Goal: Book appointment/travel/reservation

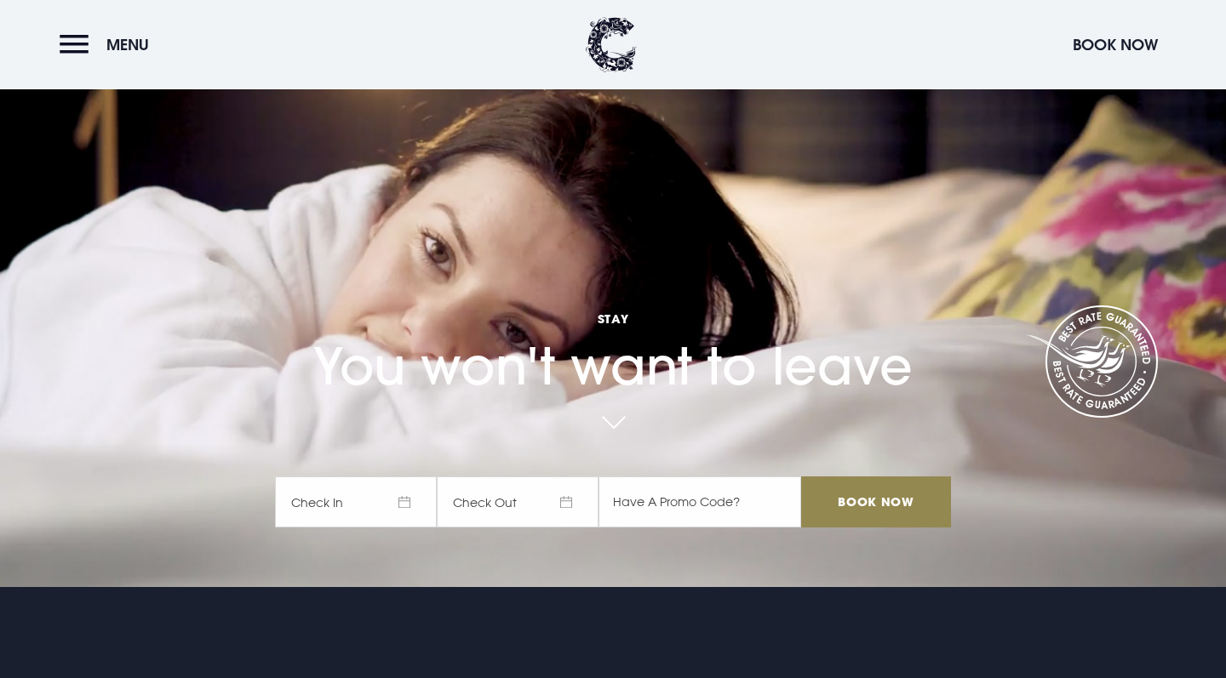
scroll to position [92, 0]
click at [352, 507] on span "Check In" at bounding box center [356, 501] width 162 height 51
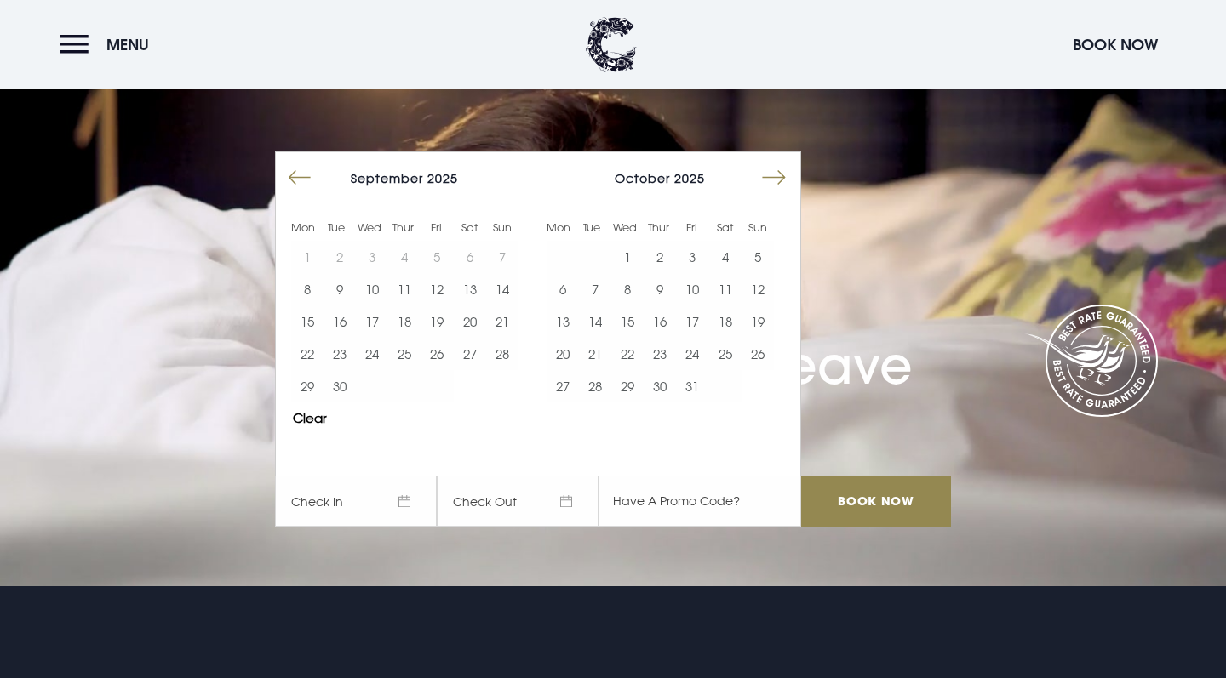
click at [781, 176] on button "Move forward to switch to the next month." at bounding box center [773, 178] width 32 height 32
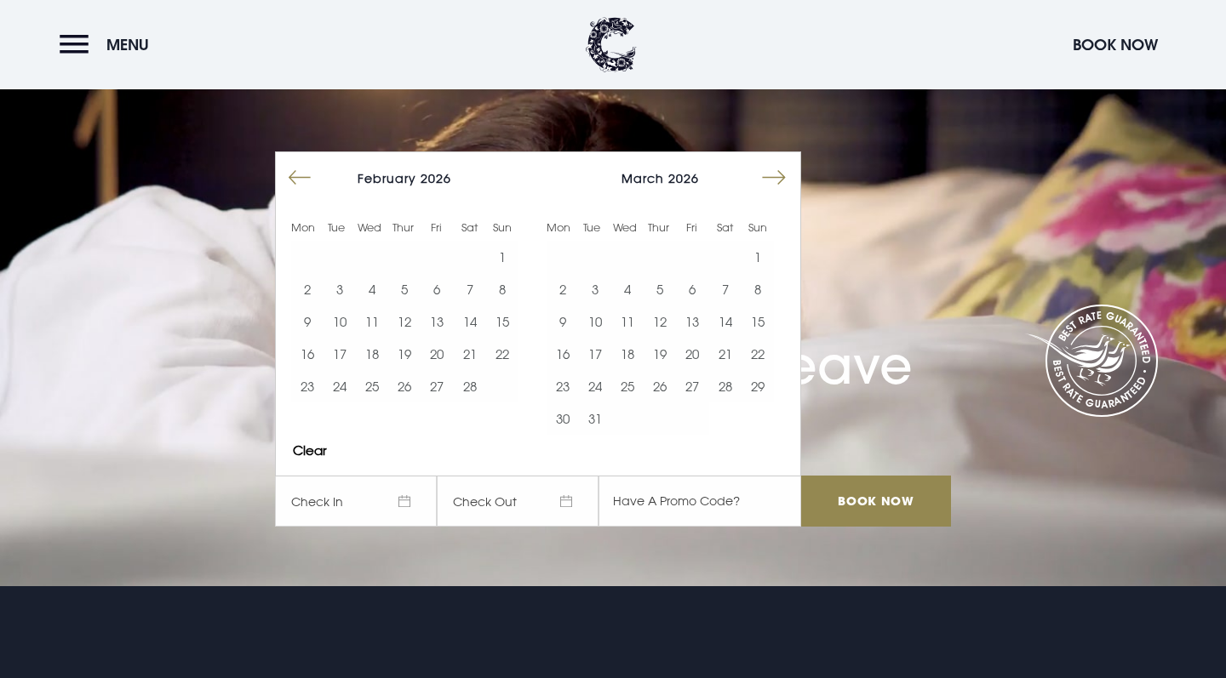
click at [782, 178] on button "Move forward to switch to the next month." at bounding box center [773, 178] width 32 height 32
click at [315, 324] on button "9" at bounding box center [307, 322] width 32 height 32
click at [339, 318] on button "10" at bounding box center [339, 322] width 32 height 32
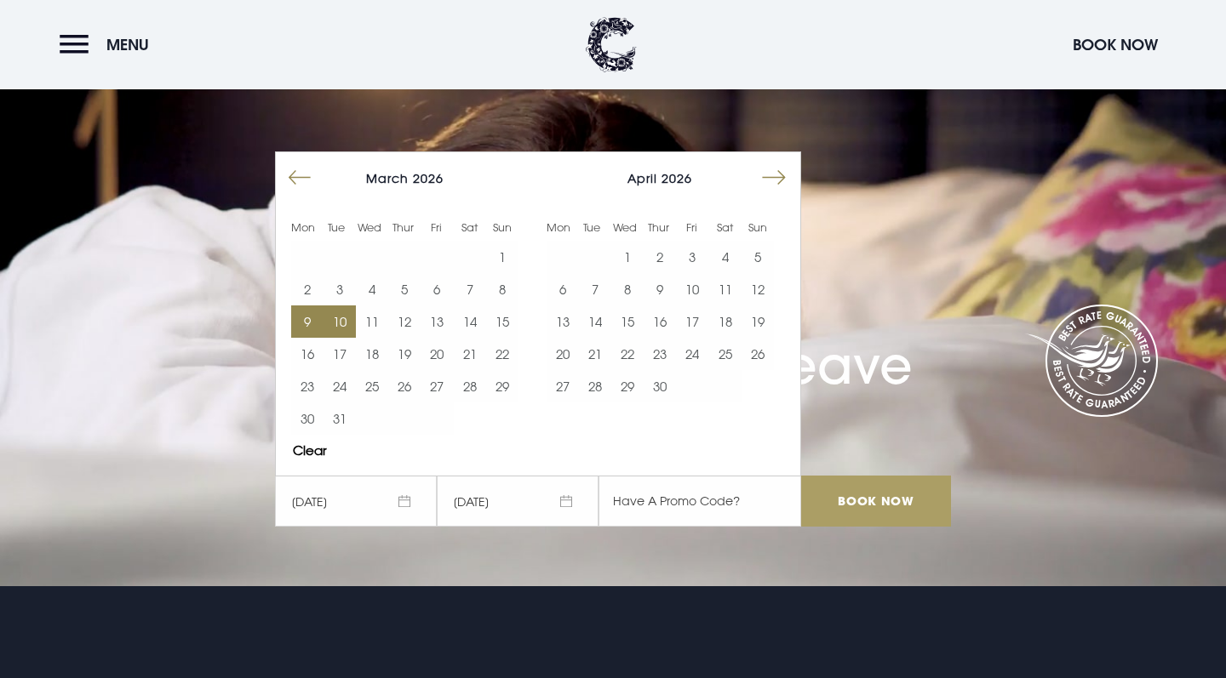
click at [877, 514] on input "Book Now" at bounding box center [876, 501] width 150 height 51
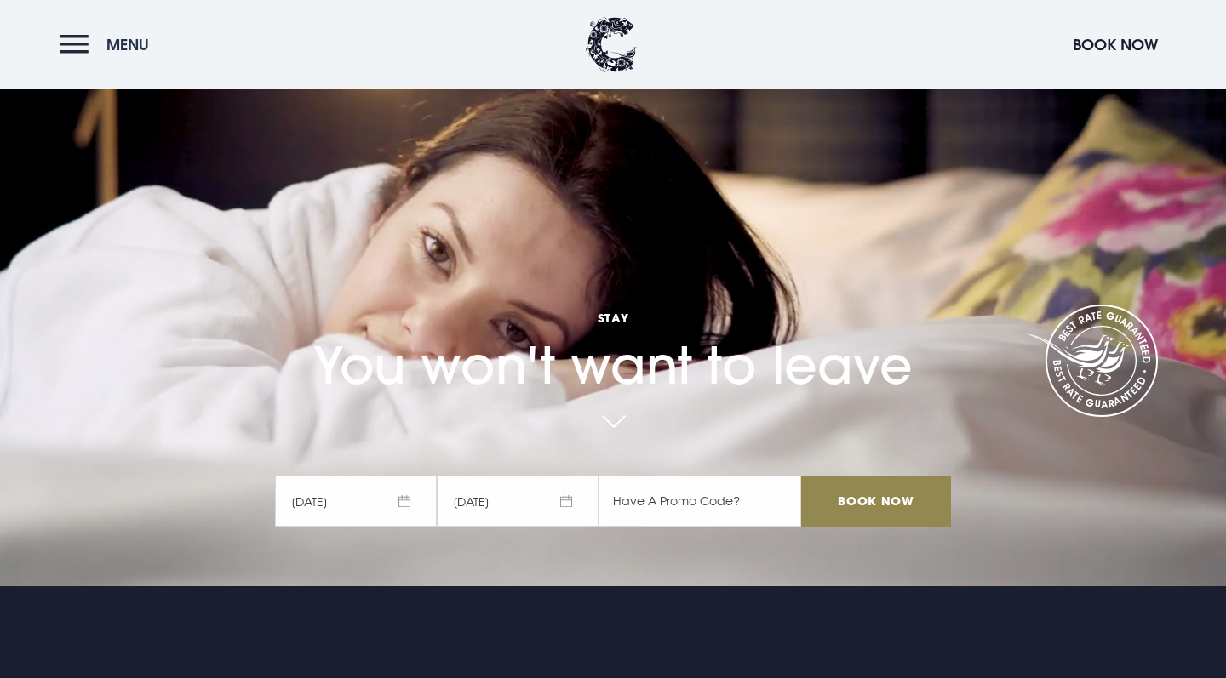
click at [83, 49] on button "Menu" at bounding box center [109, 44] width 98 height 37
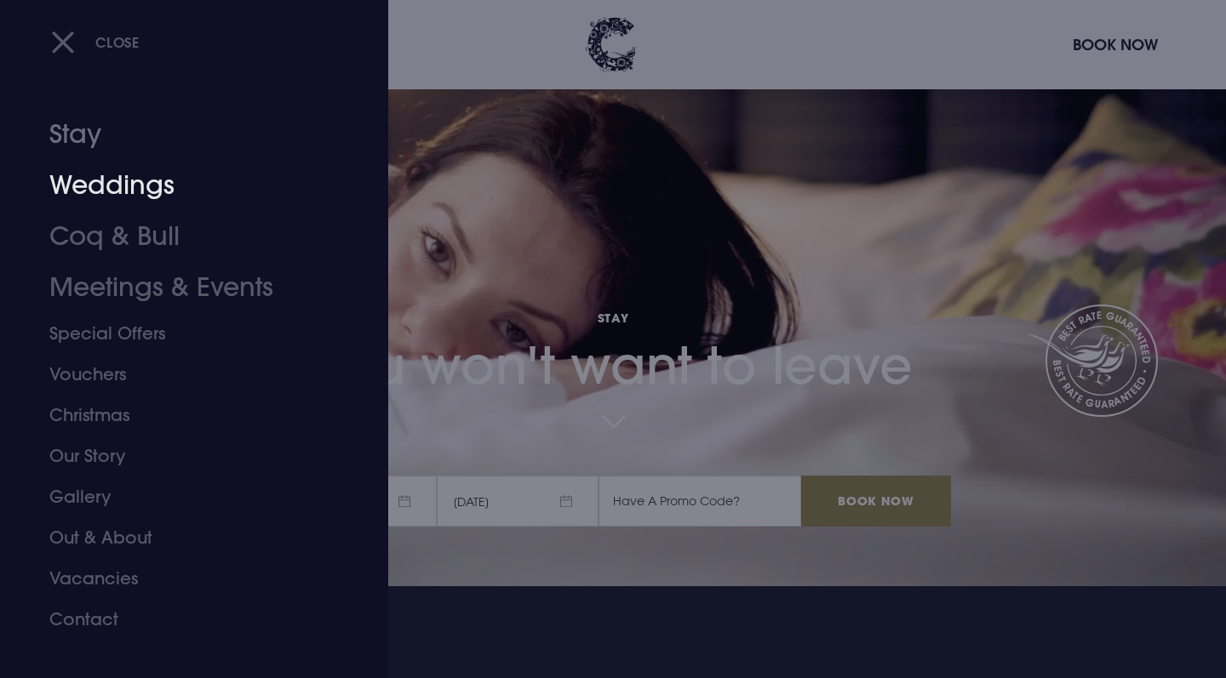
click at [106, 178] on link "Weddings" at bounding box center [183, 185] width 269 height 51
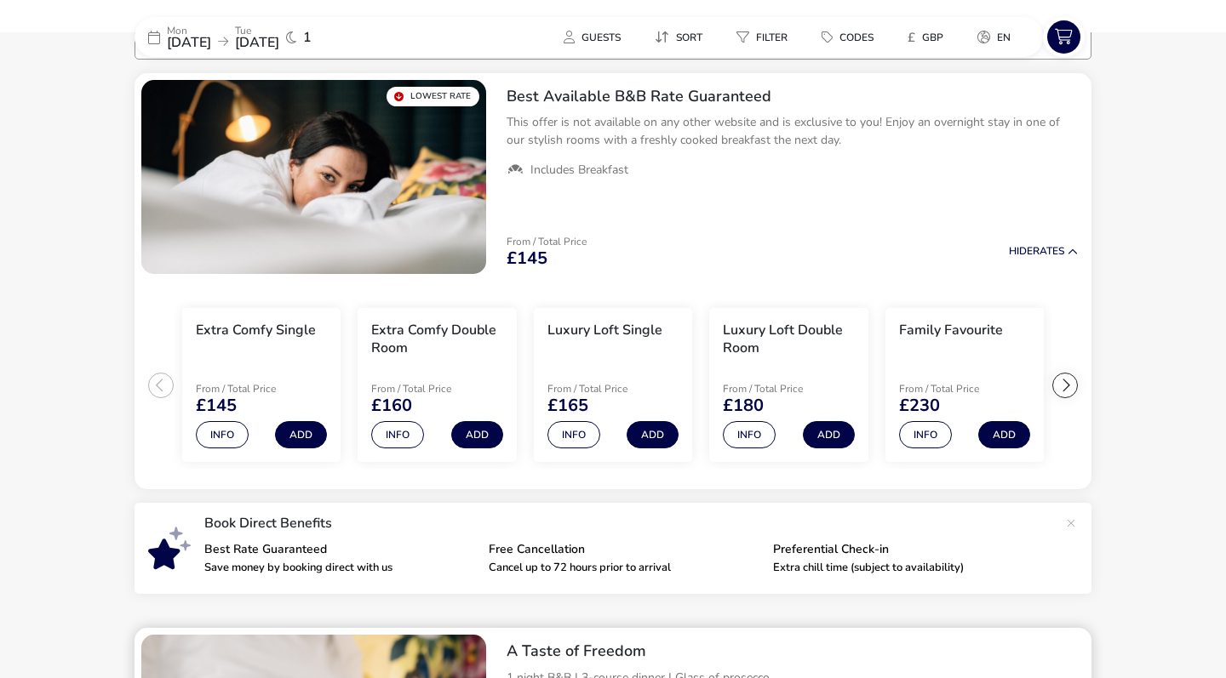
scroll to position [129, 0]
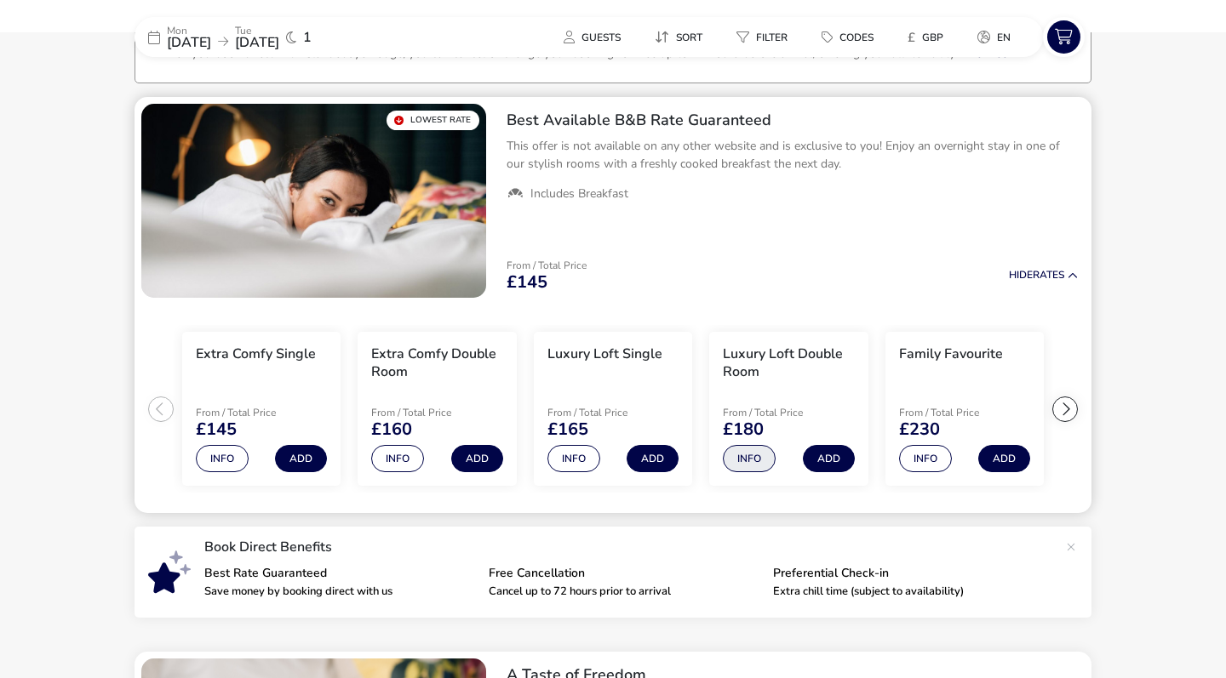
click at [745, 466] on button "Info" at bounding box center [749, 458] width 53 height 27
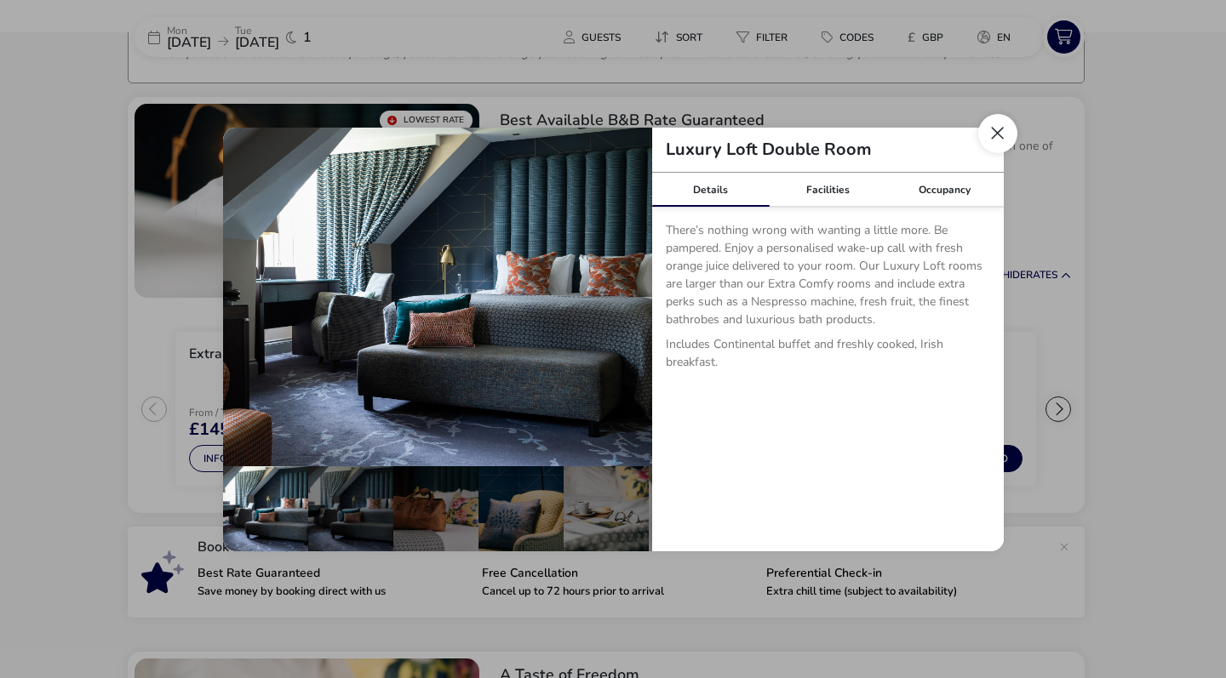
click at [997, 131] on button "Close dialog" at bounding box center [997, 133] width 39 height 39
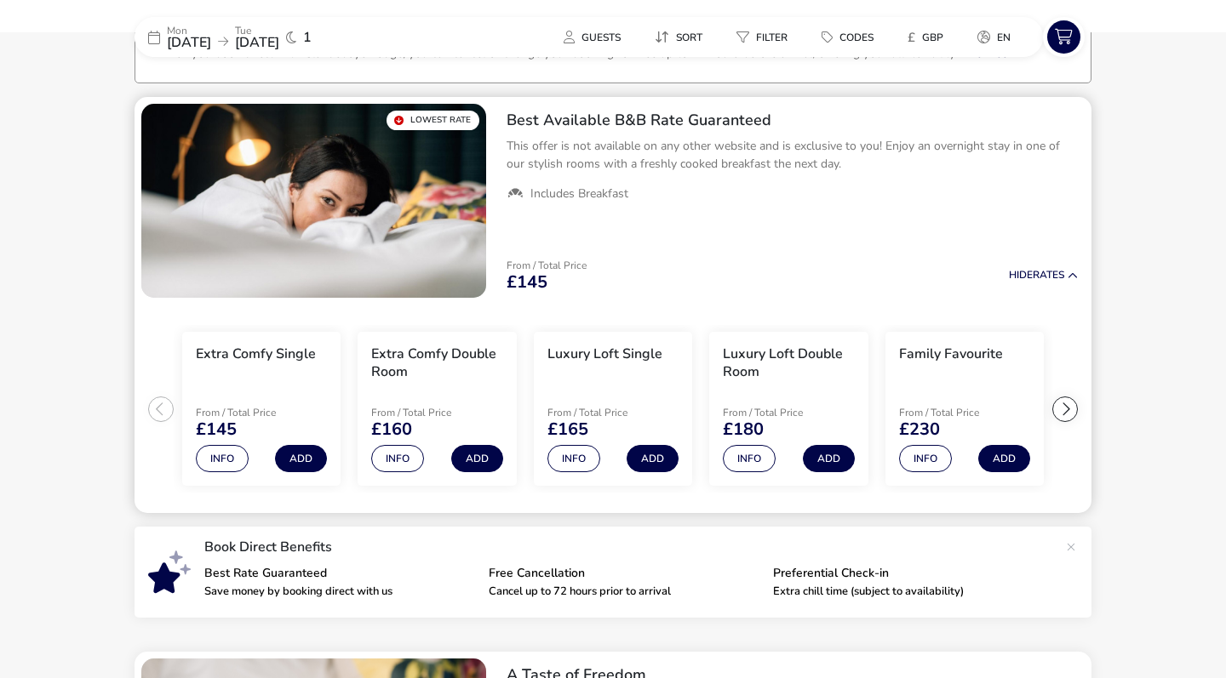
click at [1066, 415] on div at bounding box center [1065, 410] width 26 height 26
click at [741, 457] on button "Info" at bounding box center [749, 458] width 53 height 27
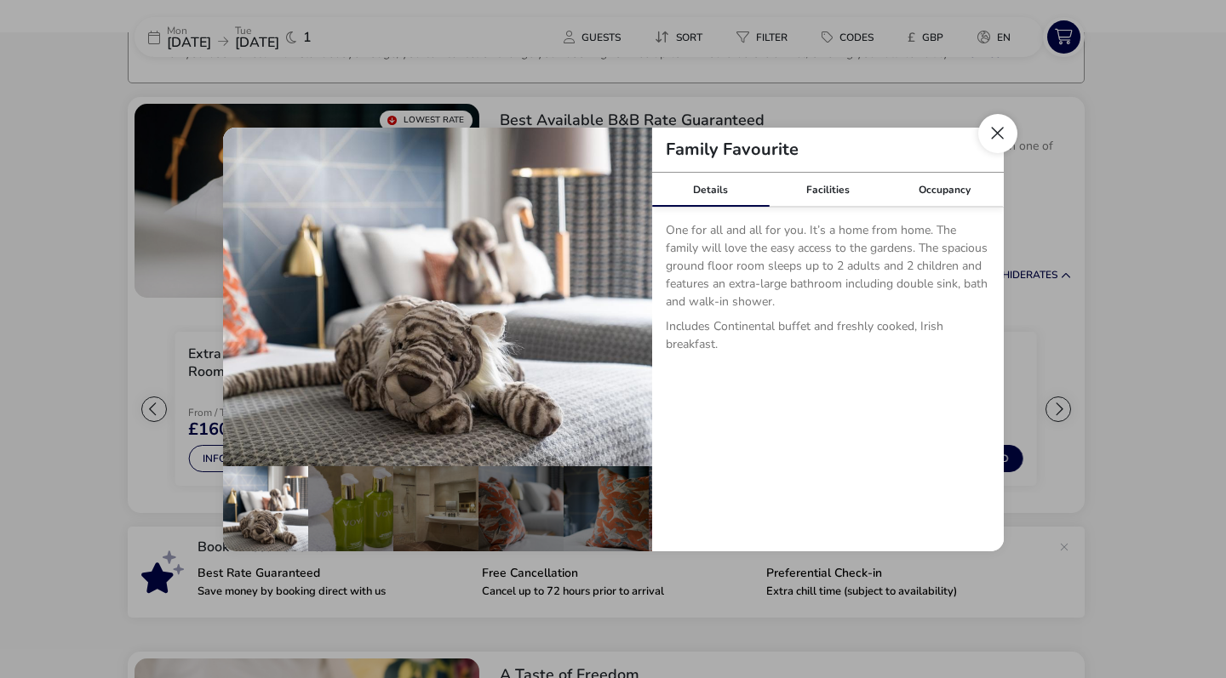
click at [998, 144] on button "Close dialog" at bounding box center [997, 133] width 39 height 39
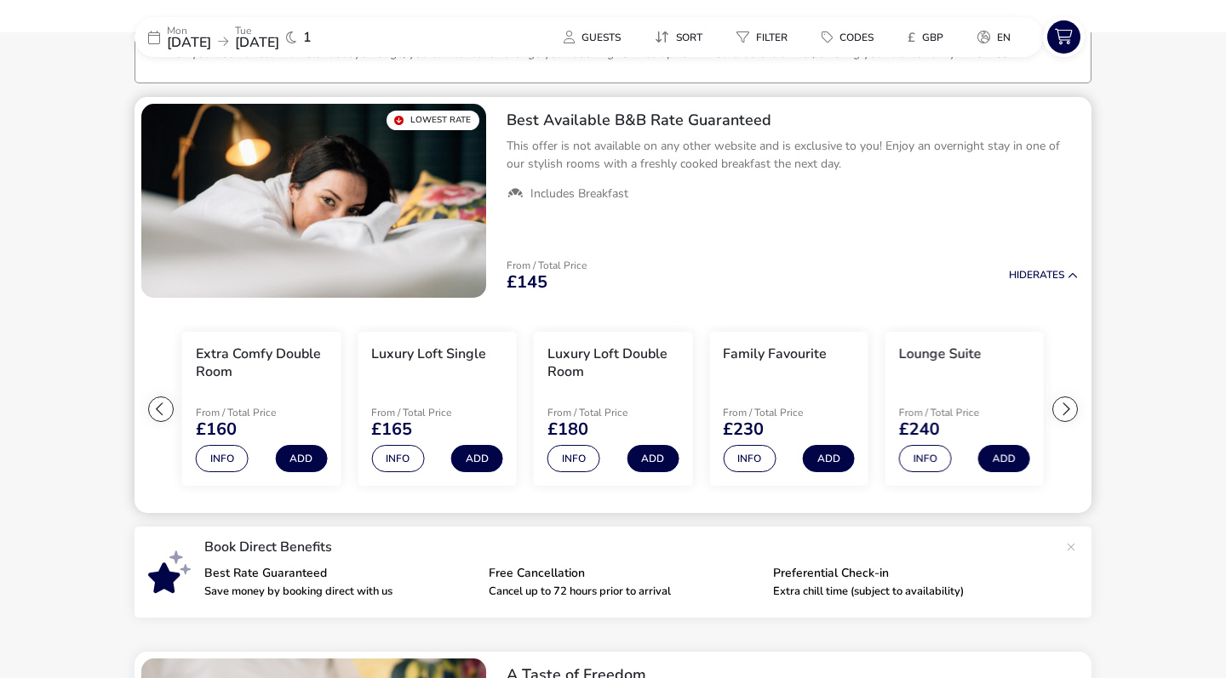
click at [1061, 413] on div at bounding box center [1065, 410] width 26 height 26
click at [1061, 413] on ul "Extra Comfy Single From / Total Price £145 Info Add Extra Comfy Double Room Fro…" at bounding box center [612, 409] width 957 height 209
click at [933, 457] on button "Info" at bounding box center [925, 458] width 53 height 27
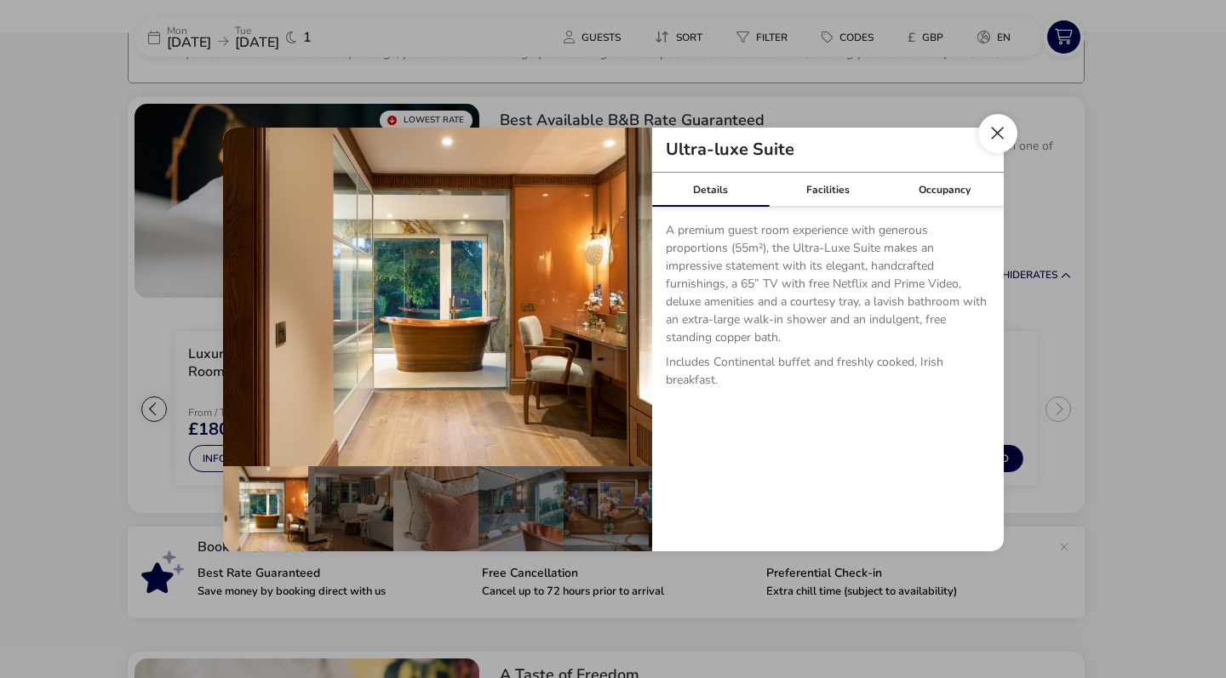
click at [994, 130] on button "Close dialog" at bounding box center [997, 133] width 39 height 39
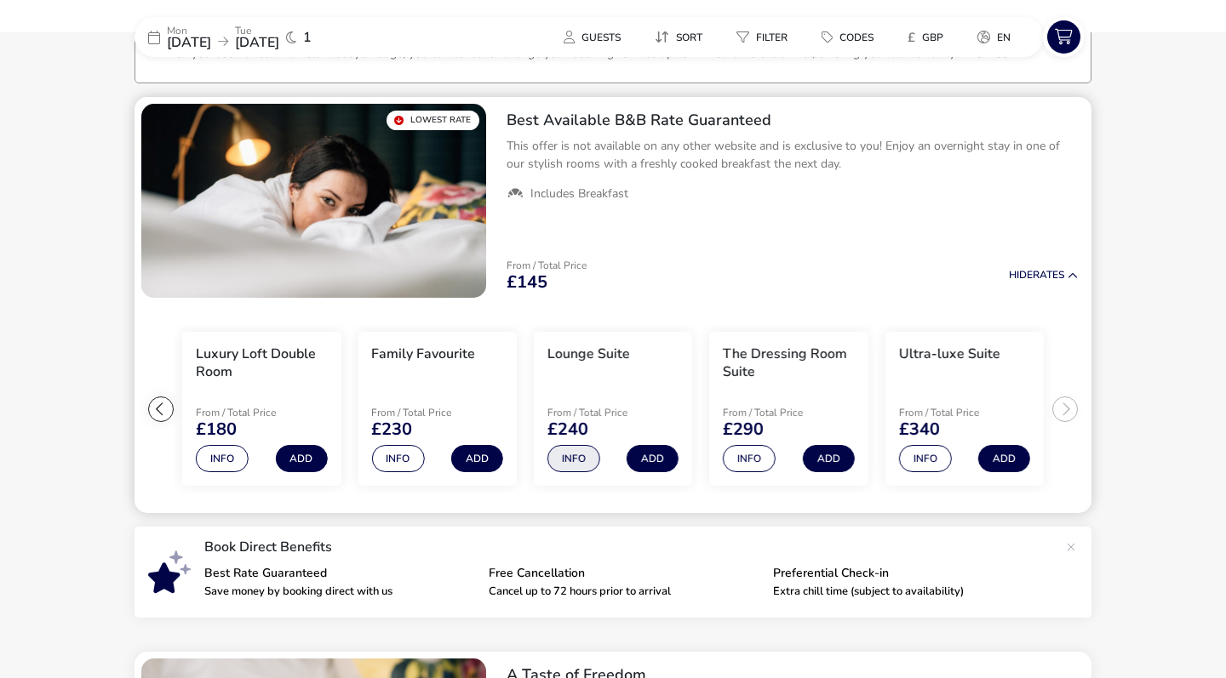
click at [577, 455] on button "Info" at bounding box center [573, 458] width 53 height 27
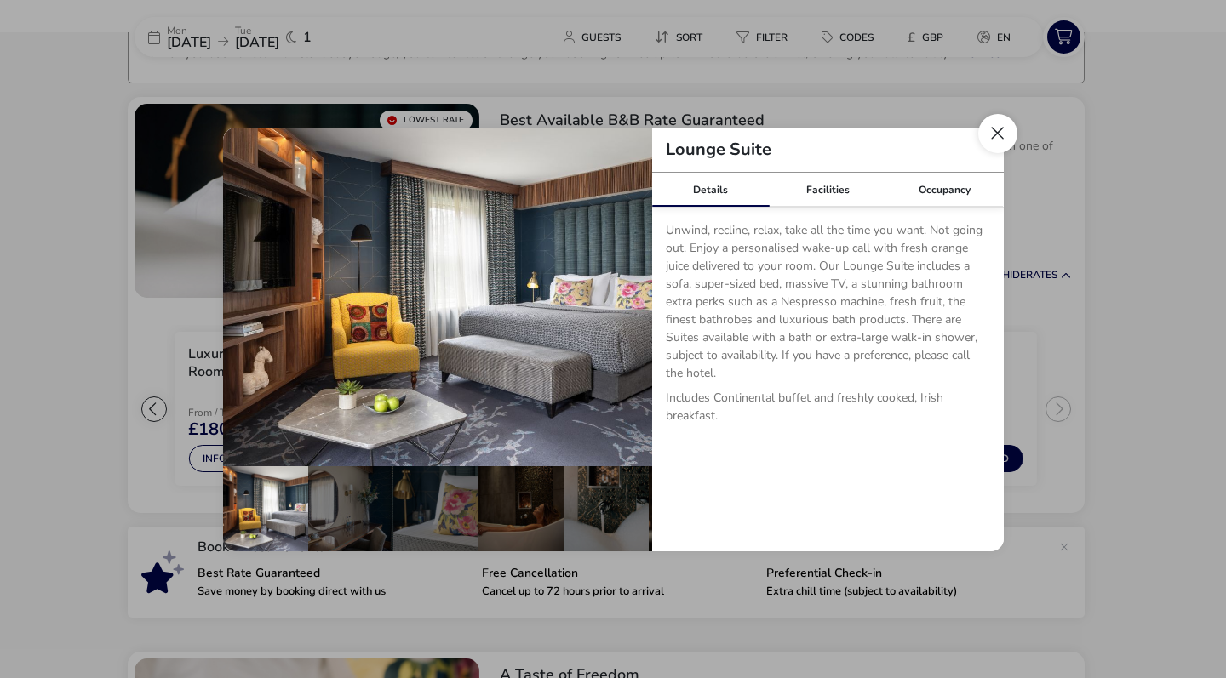
click at [998, 128] on button "Close dialog" at bounding box center [997, 133] width 39 height 39
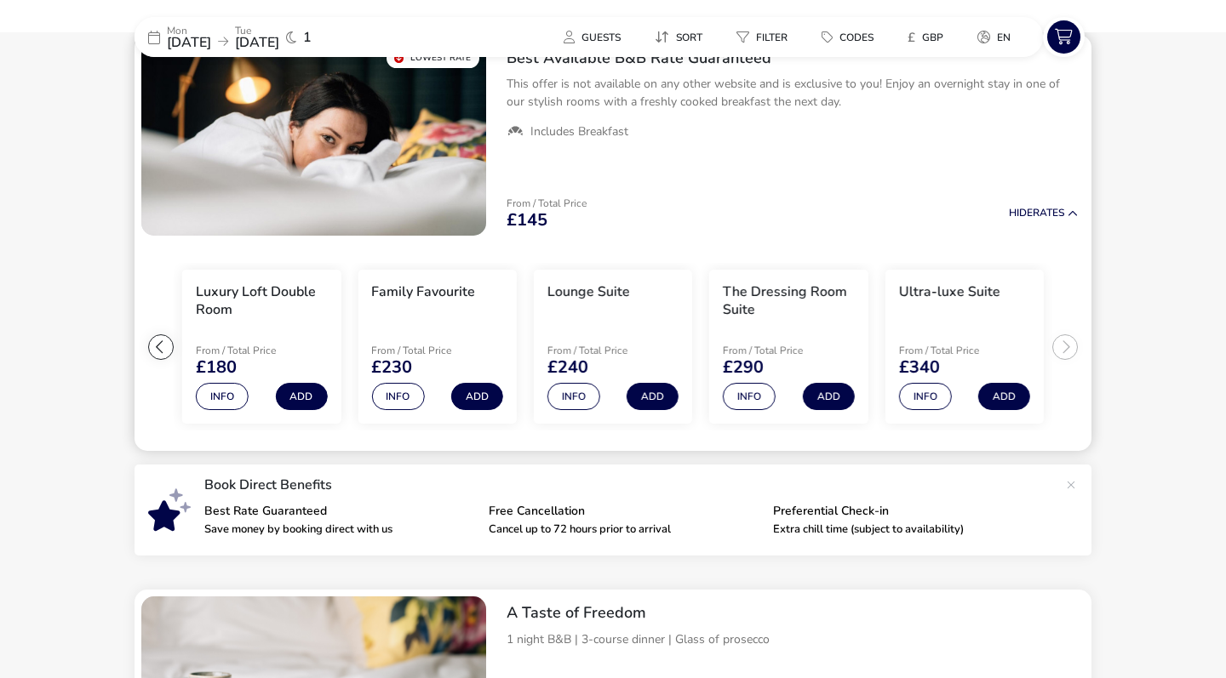
scroll to position [194, 0]
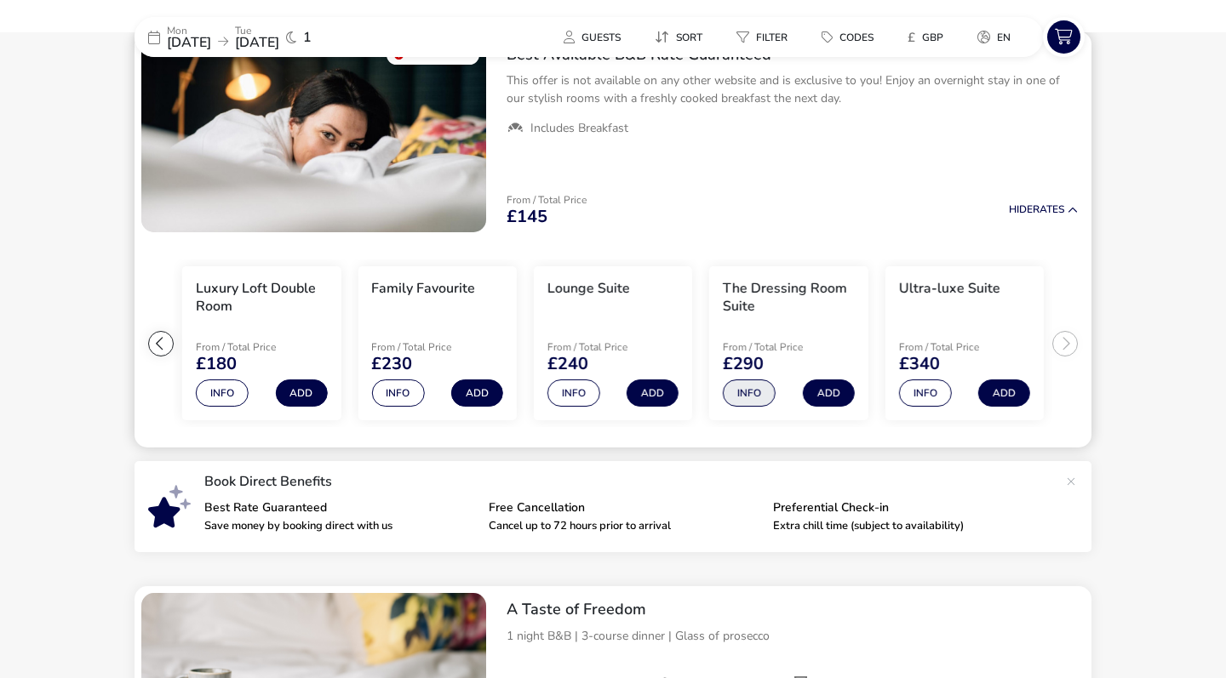
click at [742, 389] on button "Info" at bounding box center [749, 393] width 53 height 27
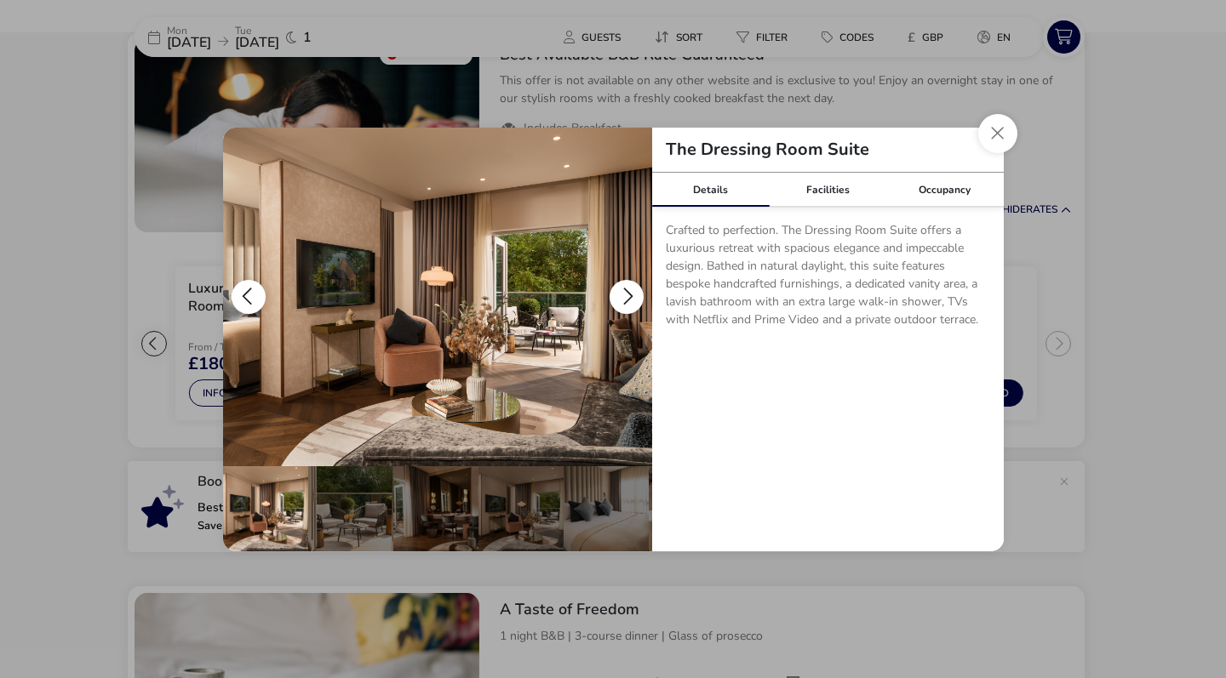
click at [628, 294] on button "details" at bounding box center [626, 297] width 34 height 34
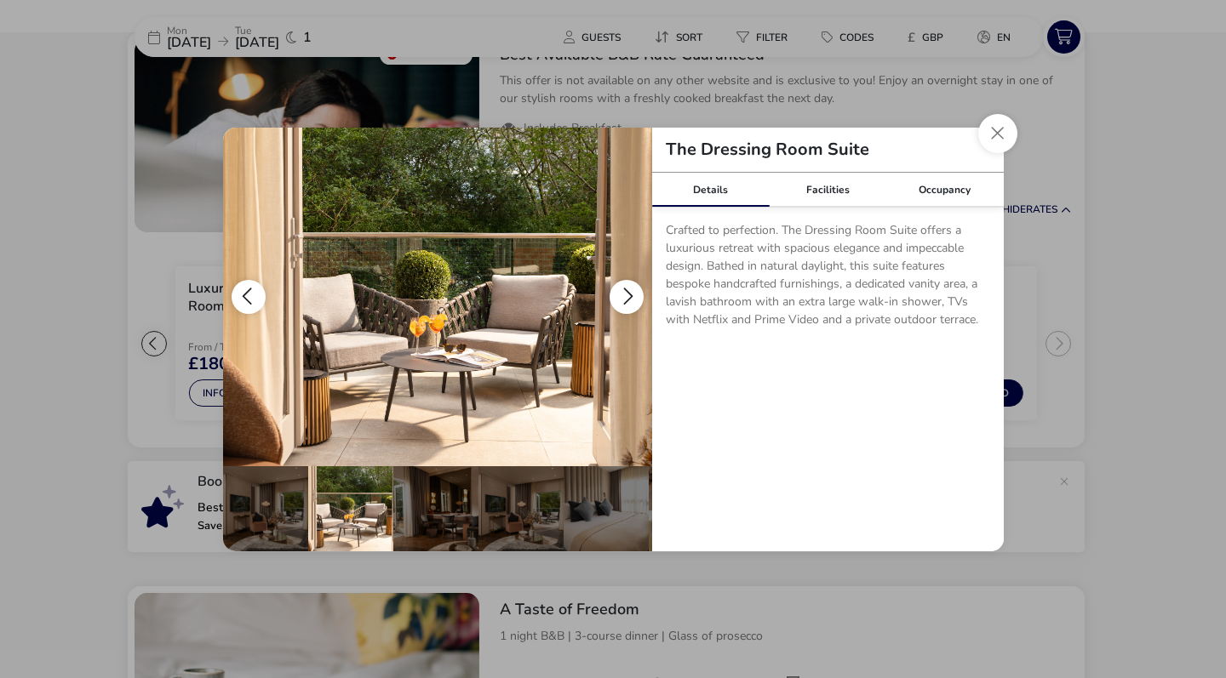
click at [626, 298] on button "details" at bounding box center [626, 297] width 34 height 34
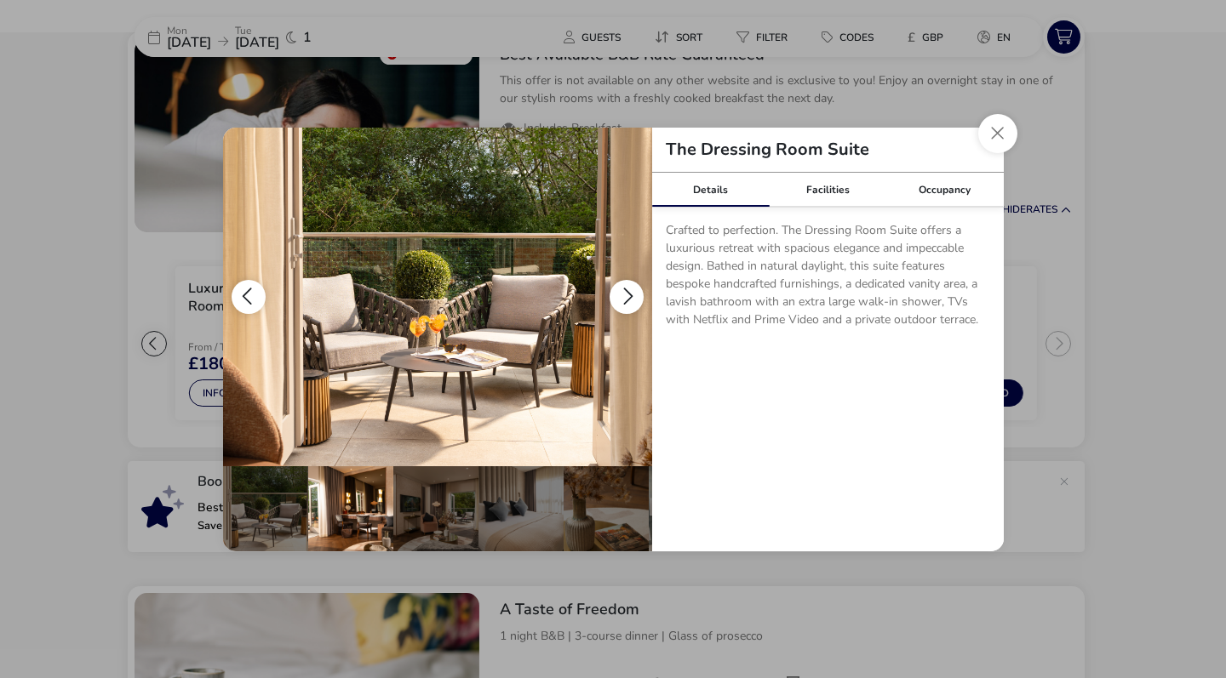
click at [626, 298] on button "details" at bounding box center [626, 297] width 34 height 34
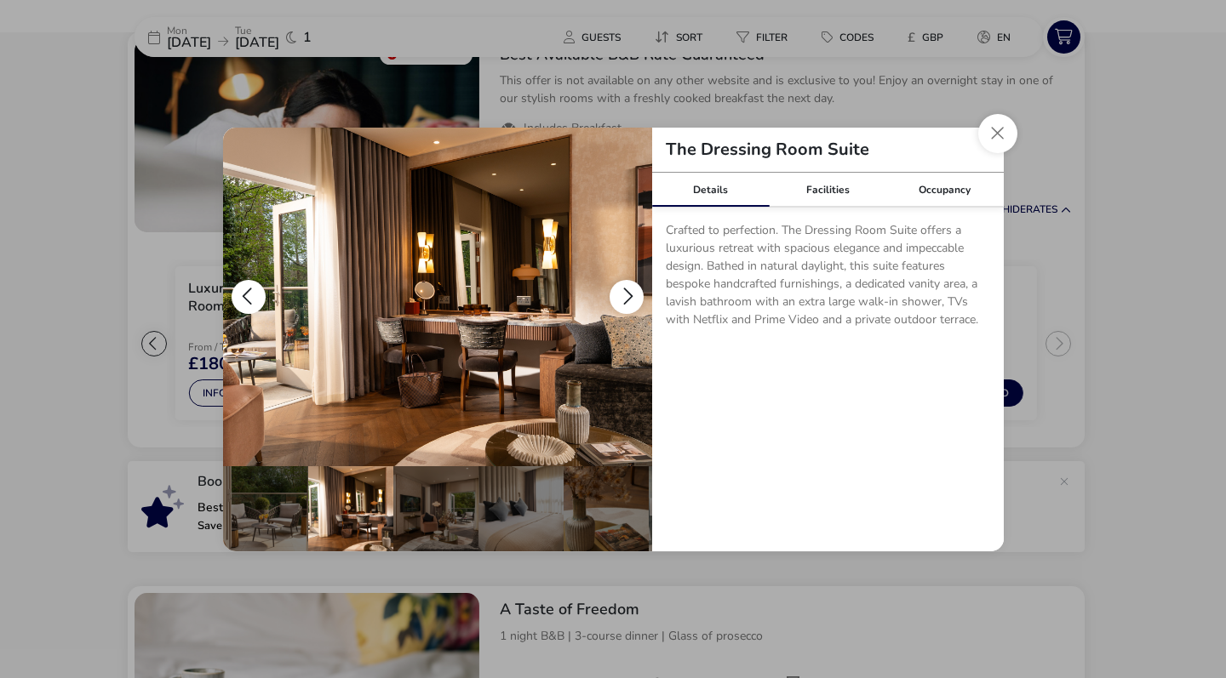
scroll to position [0, 167]
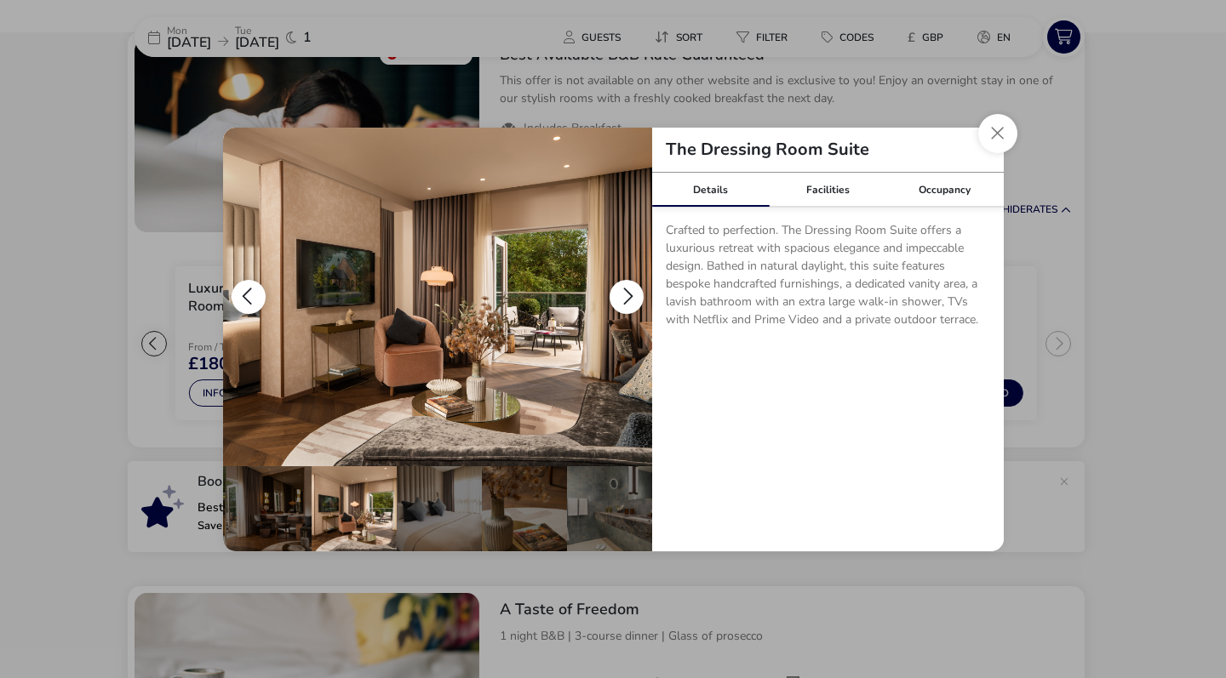
click at [626, 298] on button "details" at bounding box center [626, 297] width 34 height 34
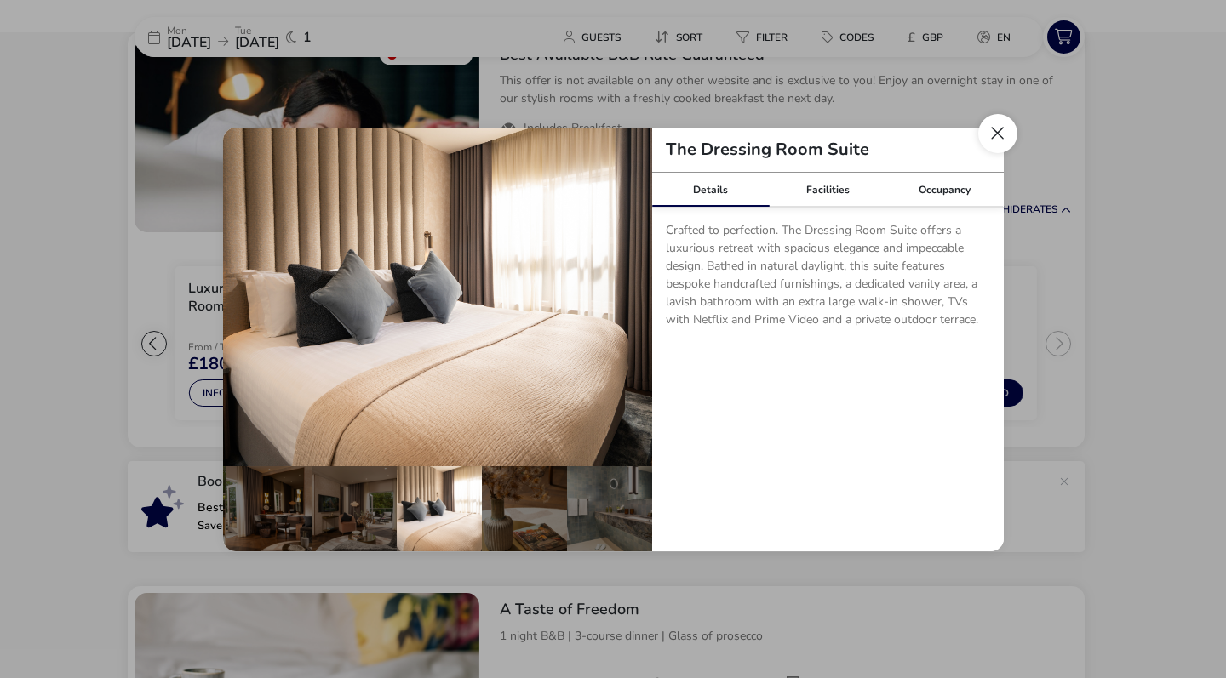
click at [999, 137] on button "Close dialog" at bounding box center [997, 133] width 39 height 39
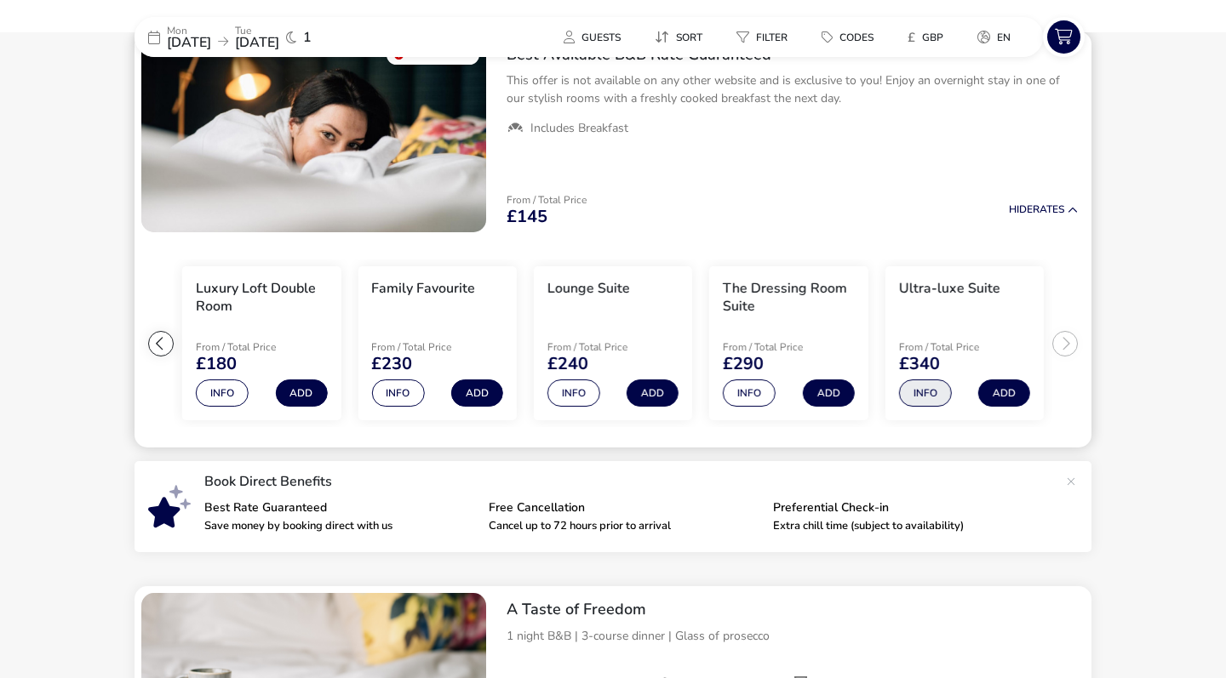
click at [917, 397] on button "Info" at bounding box center [925, 393] width 53 height 27
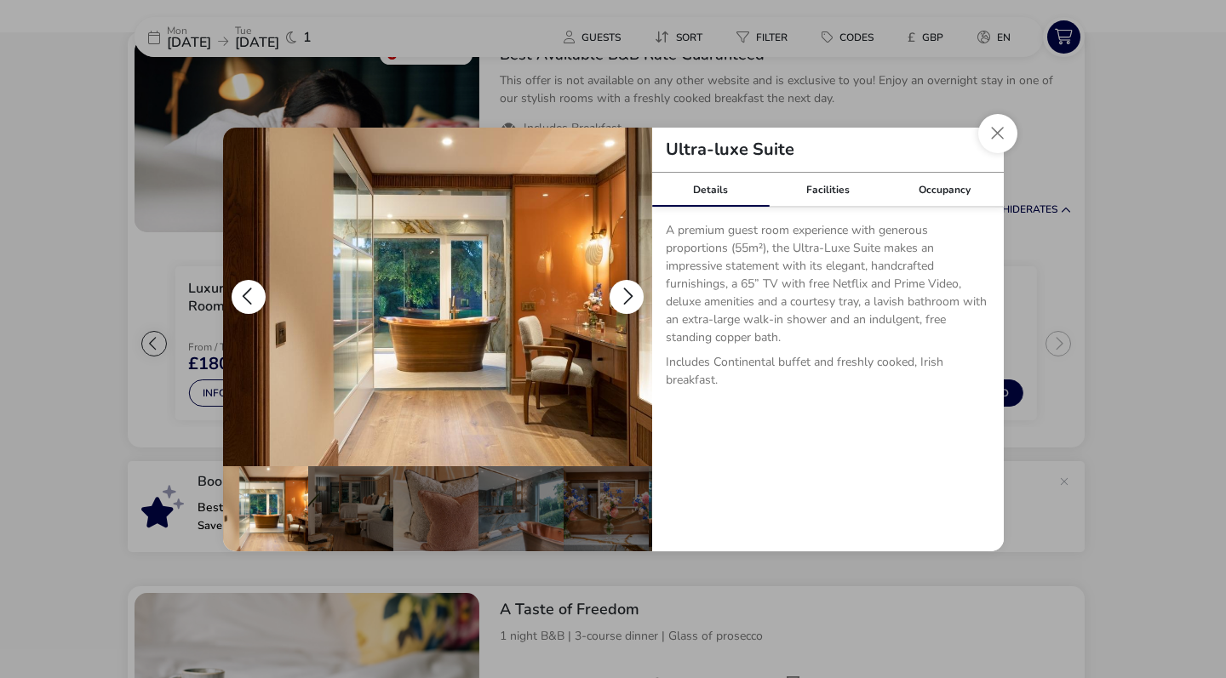
click at [626, 291] on button "details" at bounding box center [626, 297] width 34 height 34
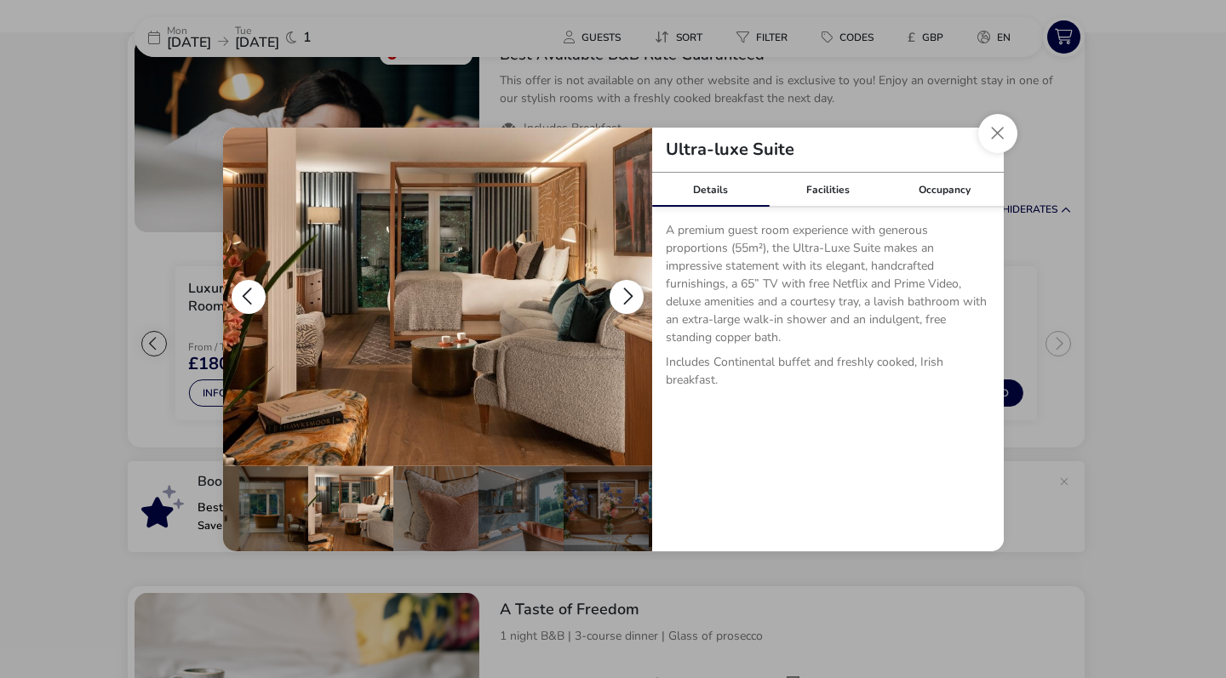
click at [626, 291] on button "details" at bounding box center [626, 297] width 34 height 34
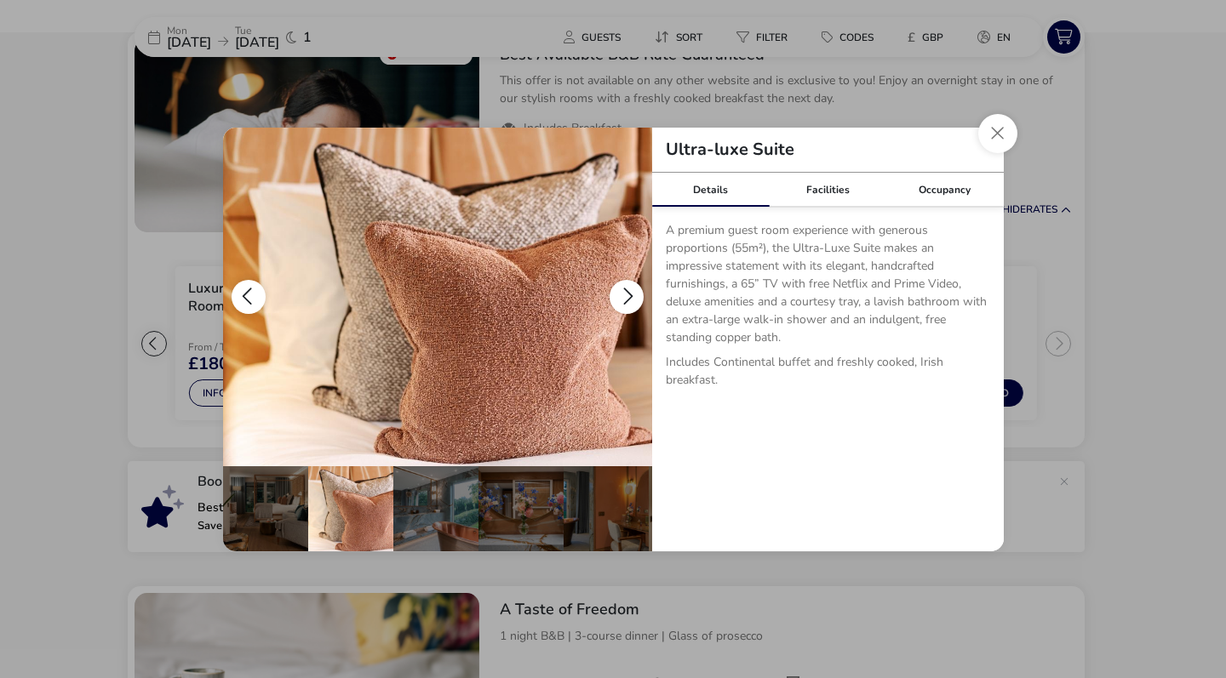
click at [626, 291] on button "details" at bounding box center [626, 297] width 34 height 34
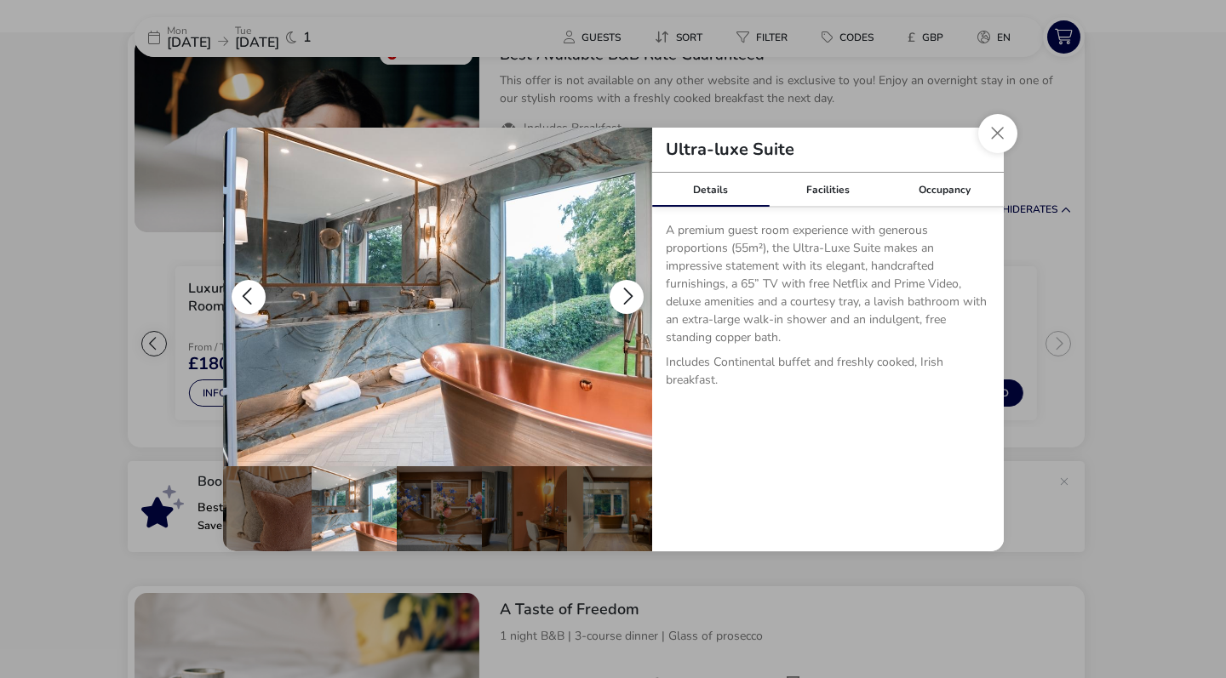
click at [626, 291] on button "details" at bounding box center [626, 297] width 34 height 34
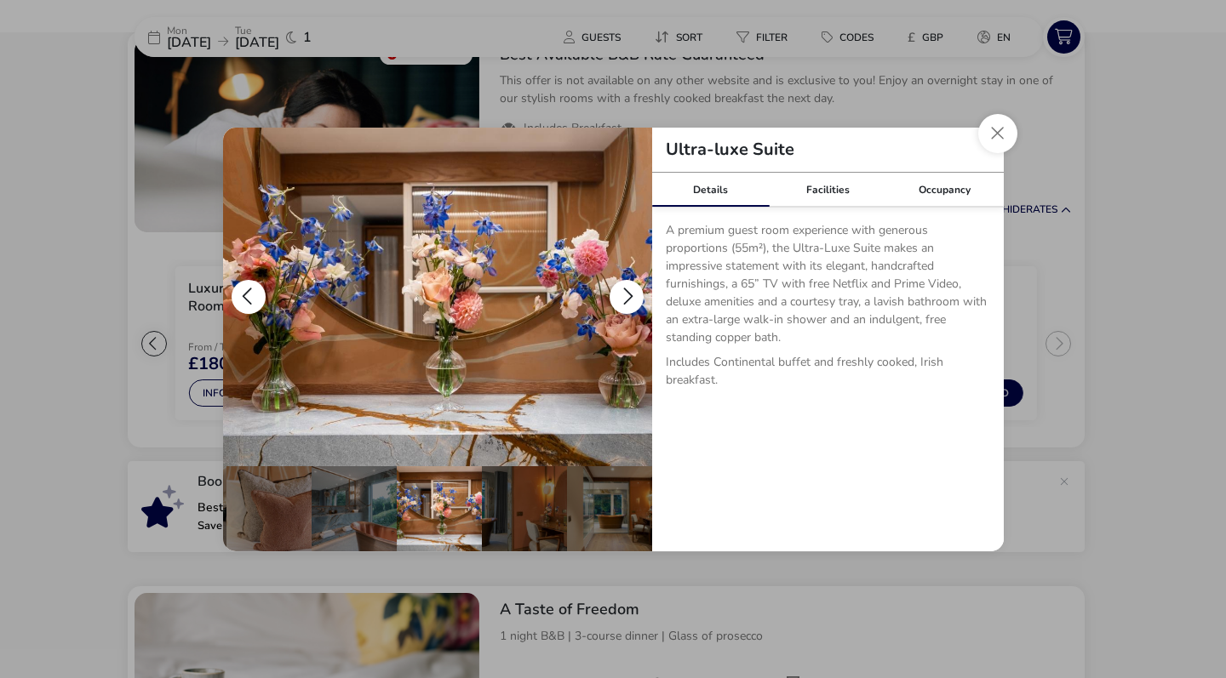
click at [626, 291] on button "details" at bounding box center [626, 297] width 34 height 34
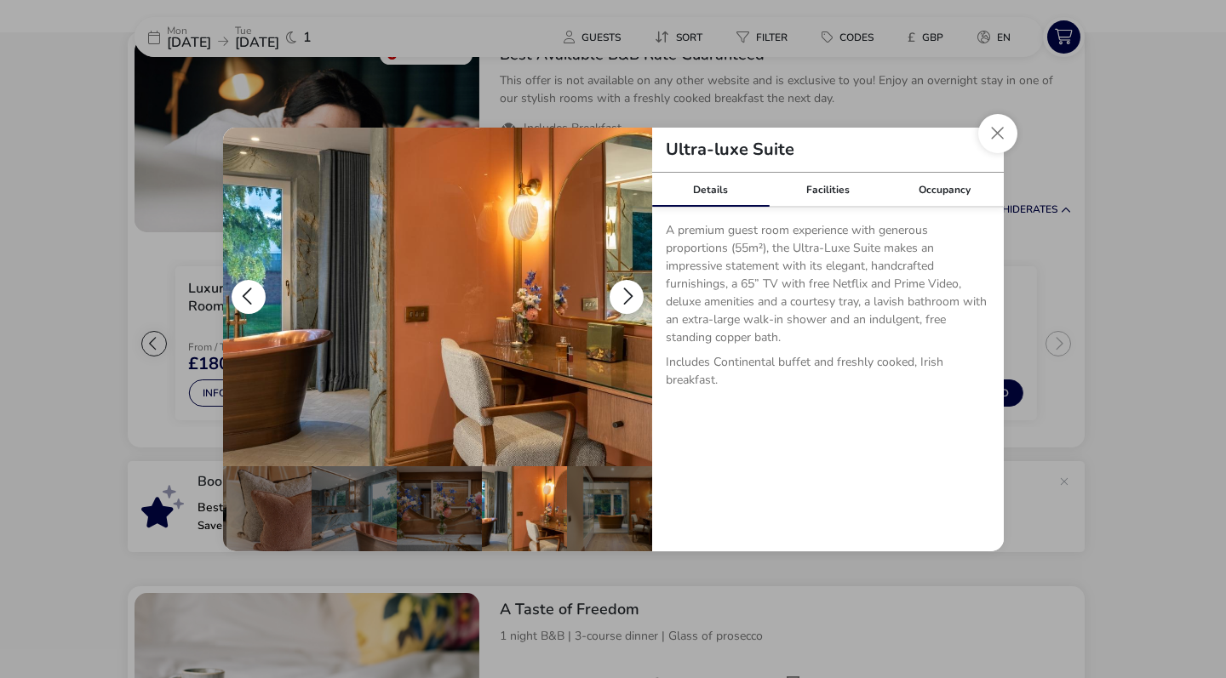
click at [626, 291] on button "details" at bounding box center [626, 297] width 34 height 34
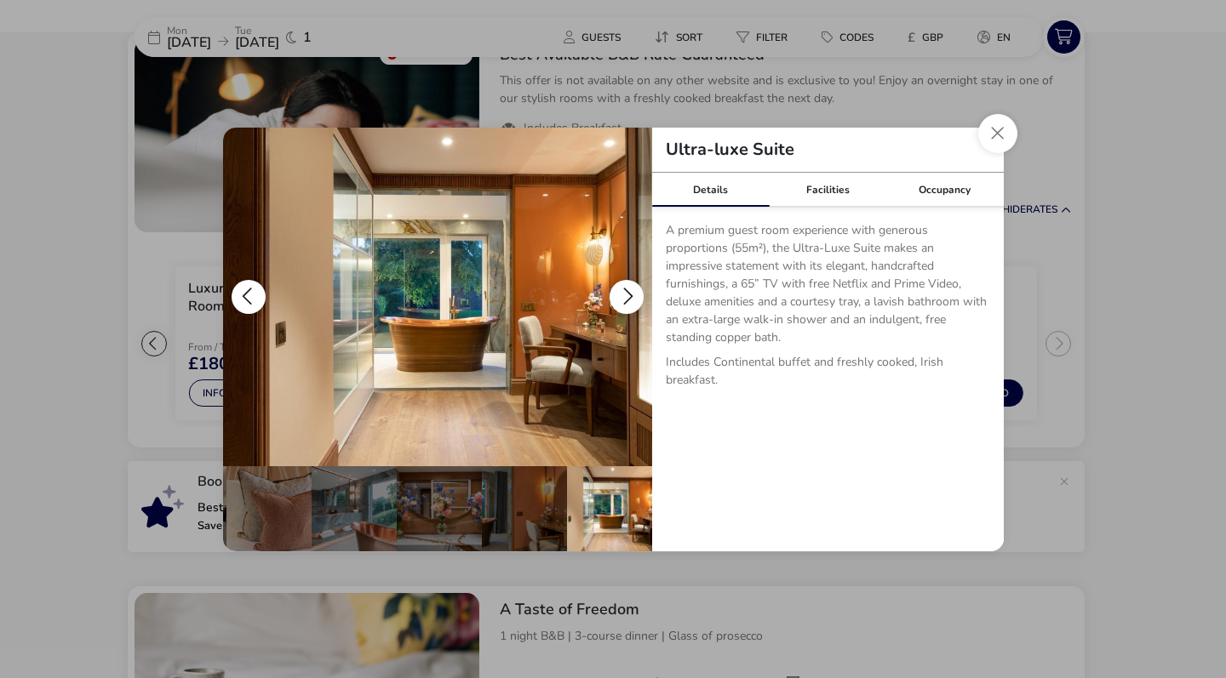
click at [626, 291] on button "details" at bounding box center [626, 297] width 34 height 34
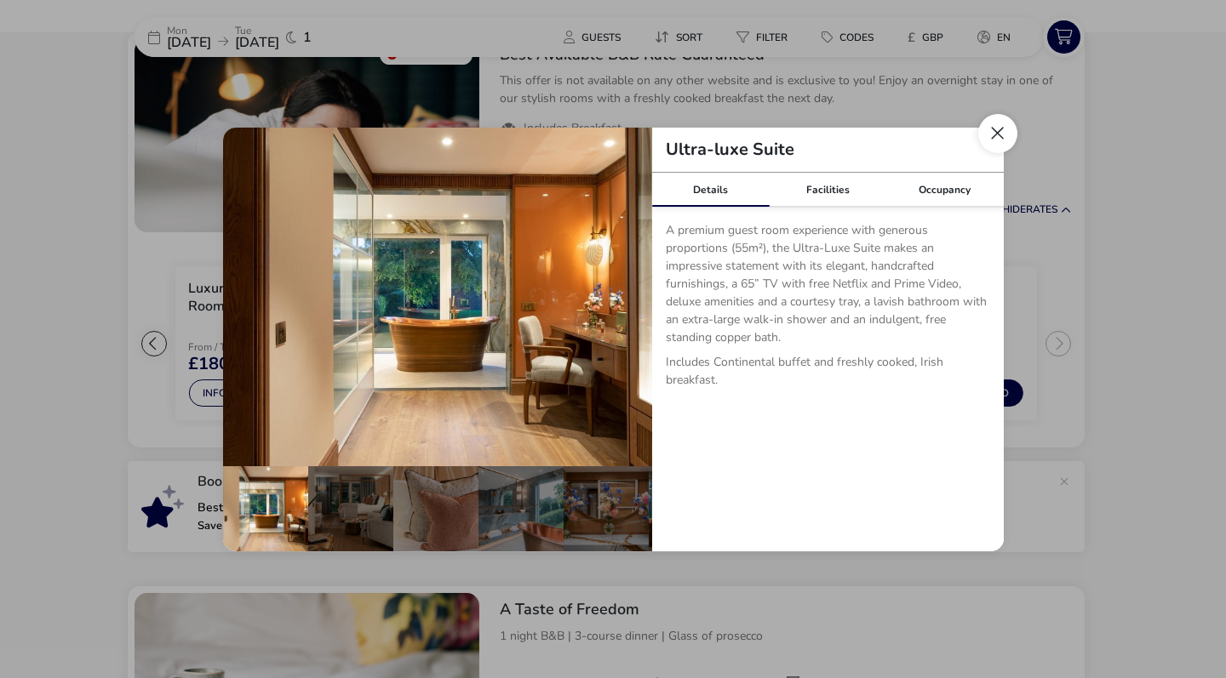
click at [997, 133] on button "Close dialog" at bounding box center [997, 133] width 39 height 39
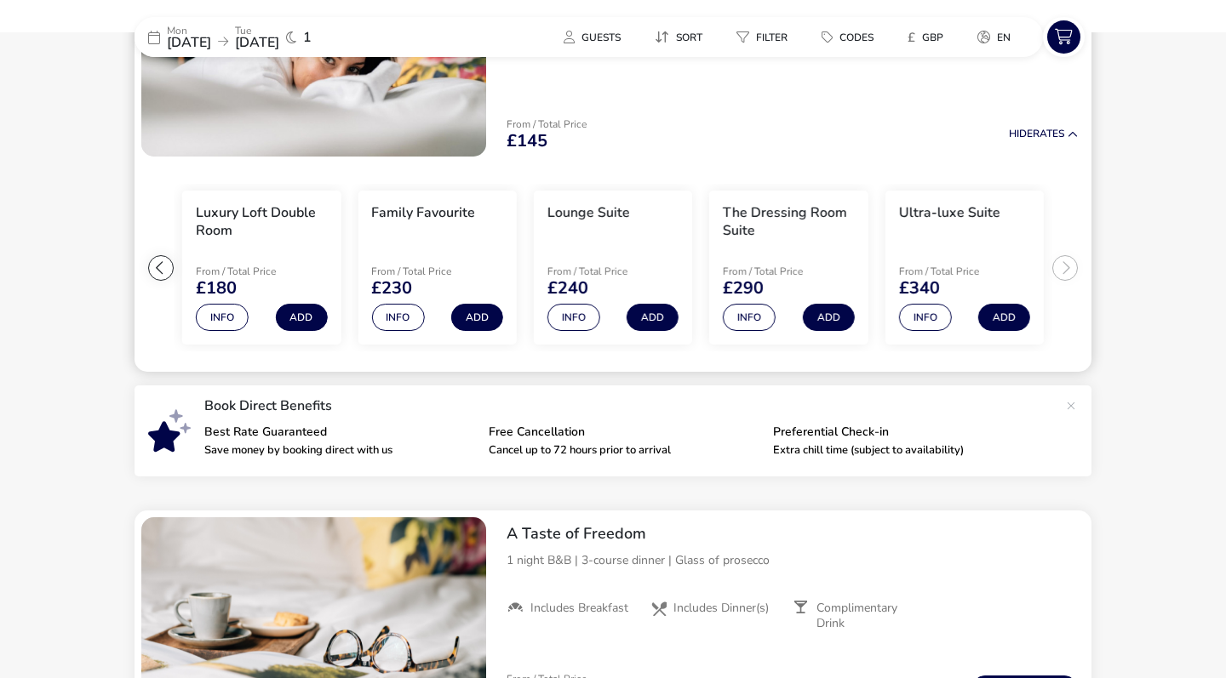
scroll to position [273, 0]
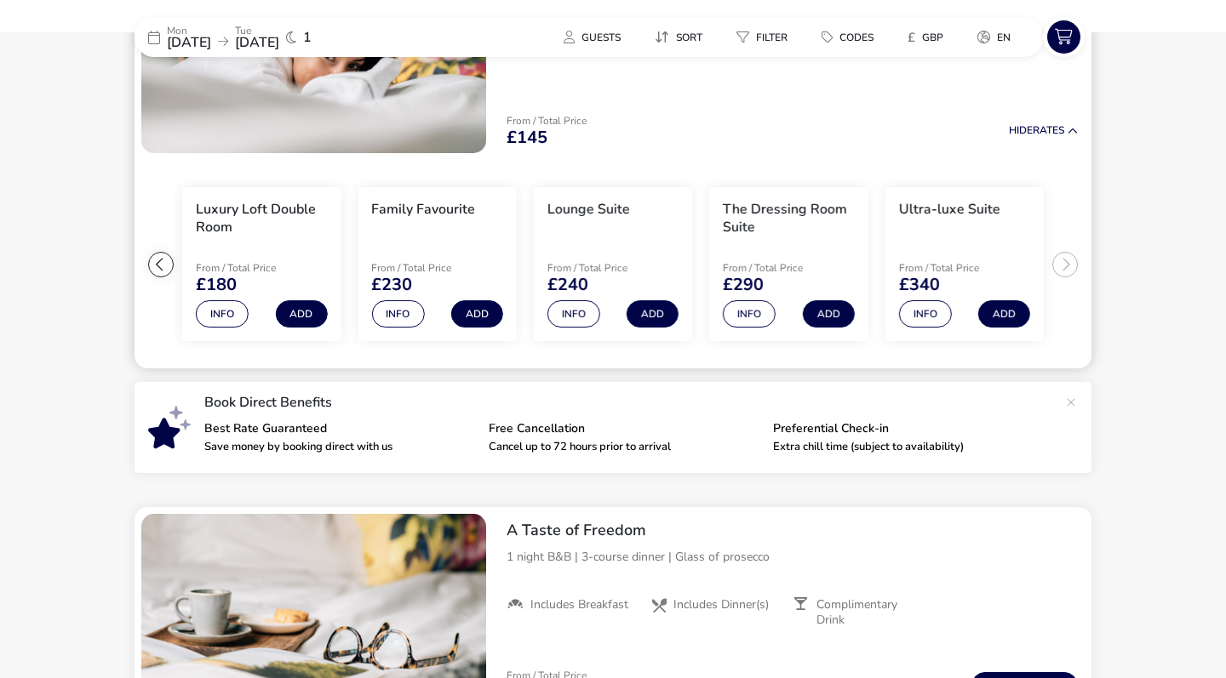
click at [1063, 258] on ul "Extra Comfy Single From / Total Price £145 Info Add Extra Comfy Double Room Fro…" at bounding box center [612, 264] width 957 height 209
click at [1065, 270] on ul "Extra Comfy Single From / Total Price £145 Info Add Extra Comfy Double Room Fro…" at bounding box center [612, 264] width 957 height 209
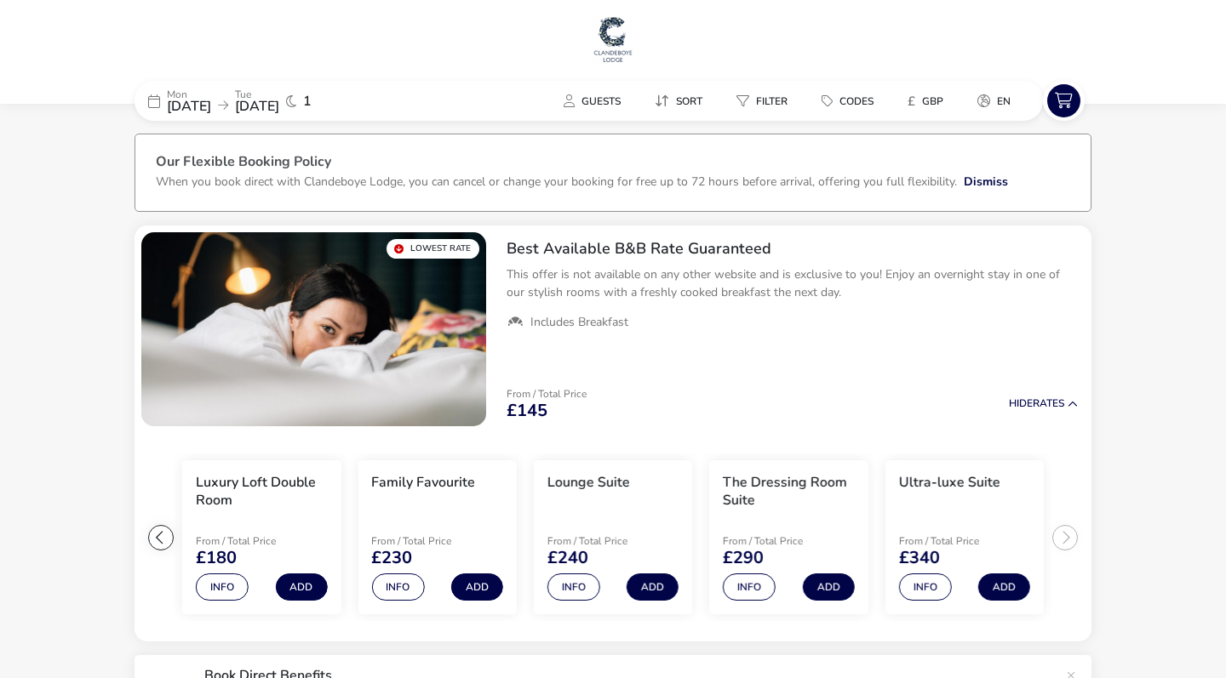
scroll to position [0, 0]
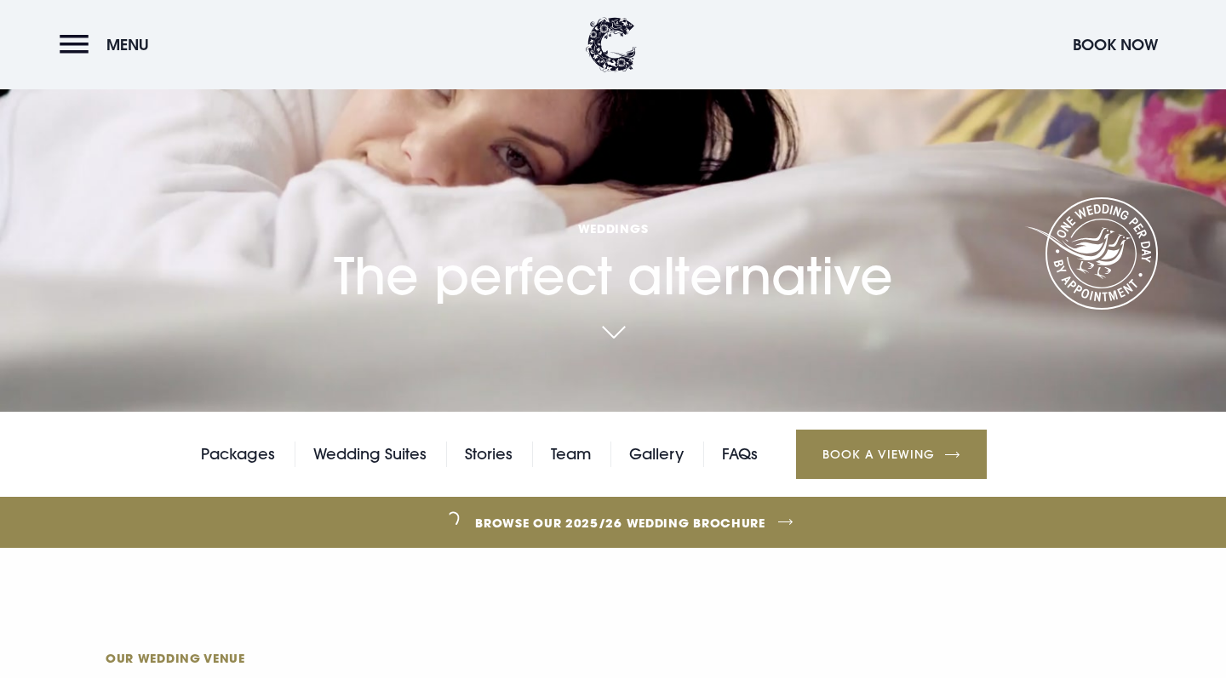
scroll to position [277, 0]
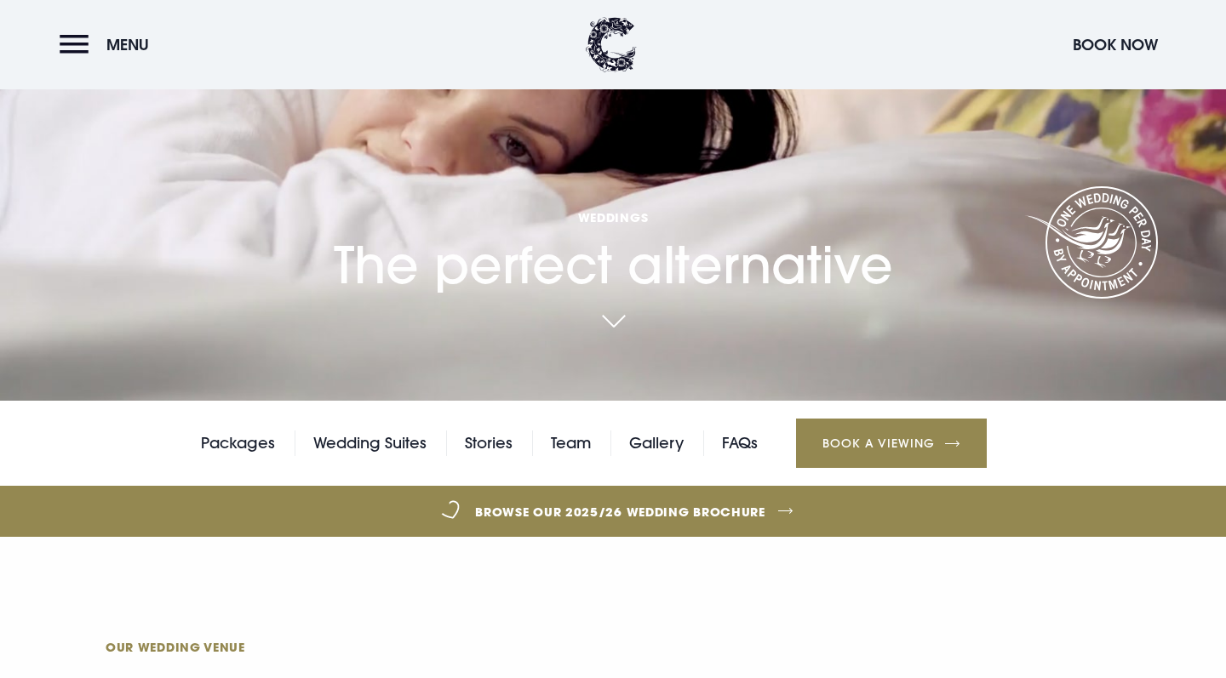
click at [729, 513] on link "Browse our 2025/26 wedding brochure" at bounding box center [619, 512] width 2741 height 64
click at [71, 54] on button "Menu" at bounding box center [109, 44] width 98 height 37
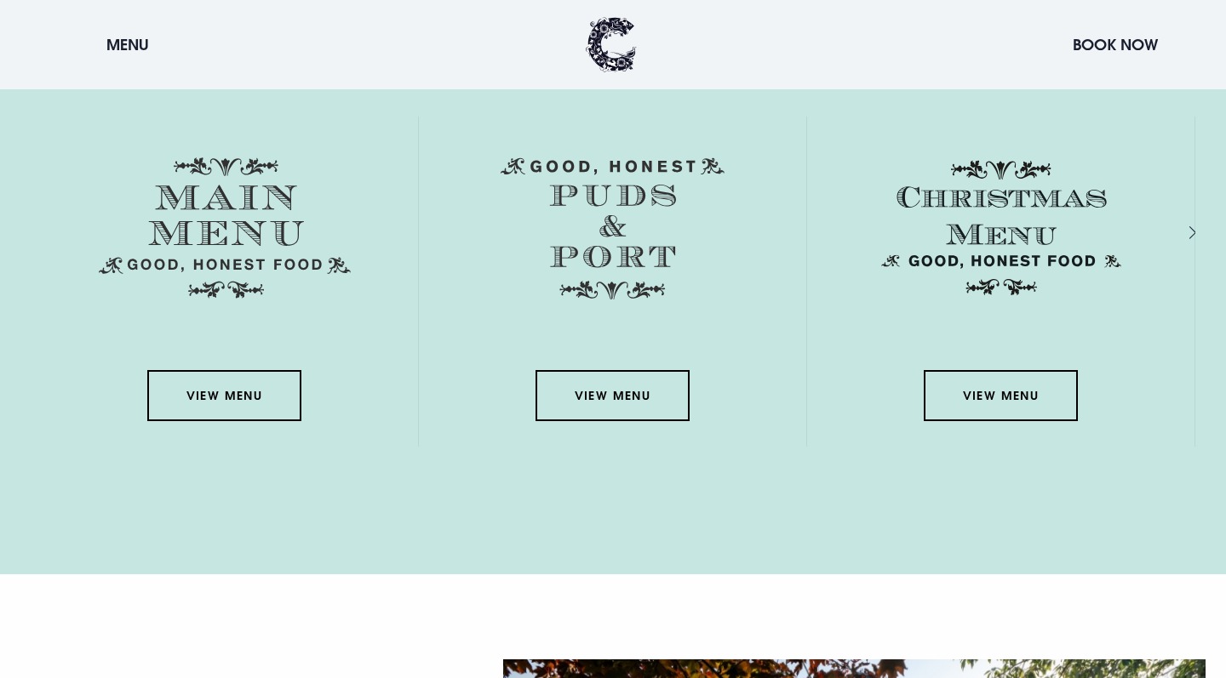
scroll to position [2580, 0]
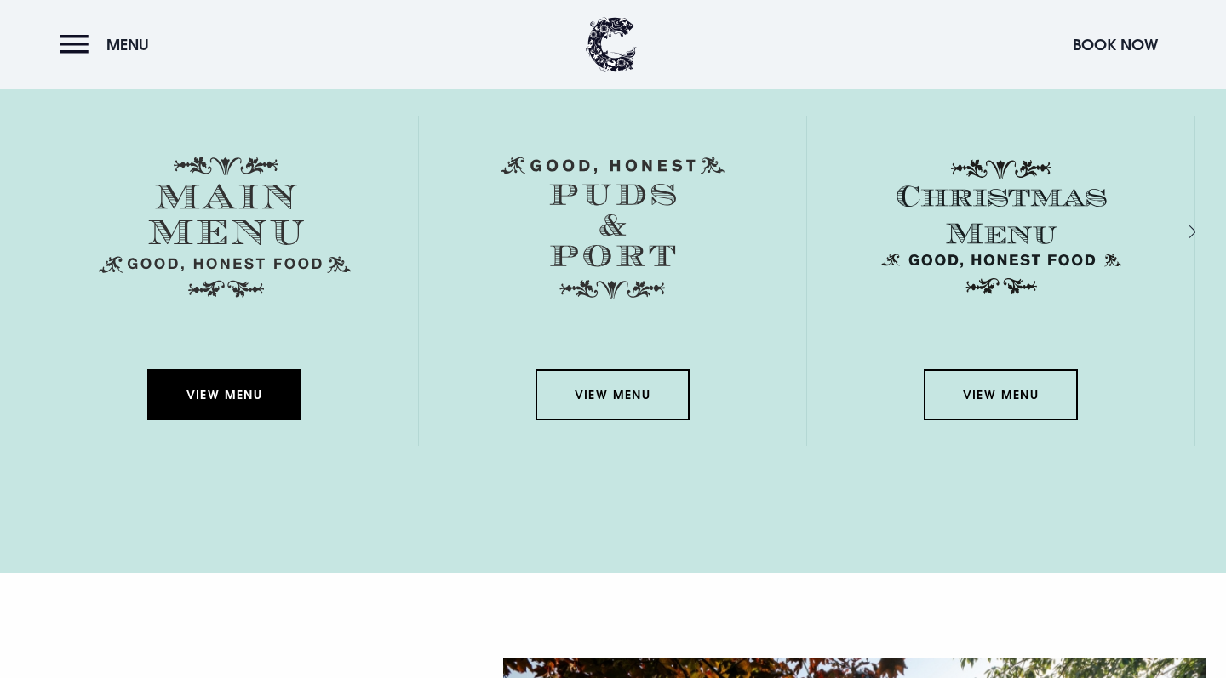
click at [243, 380] on link "View Menu" at bounding box center [223, 394] width 153 height 51
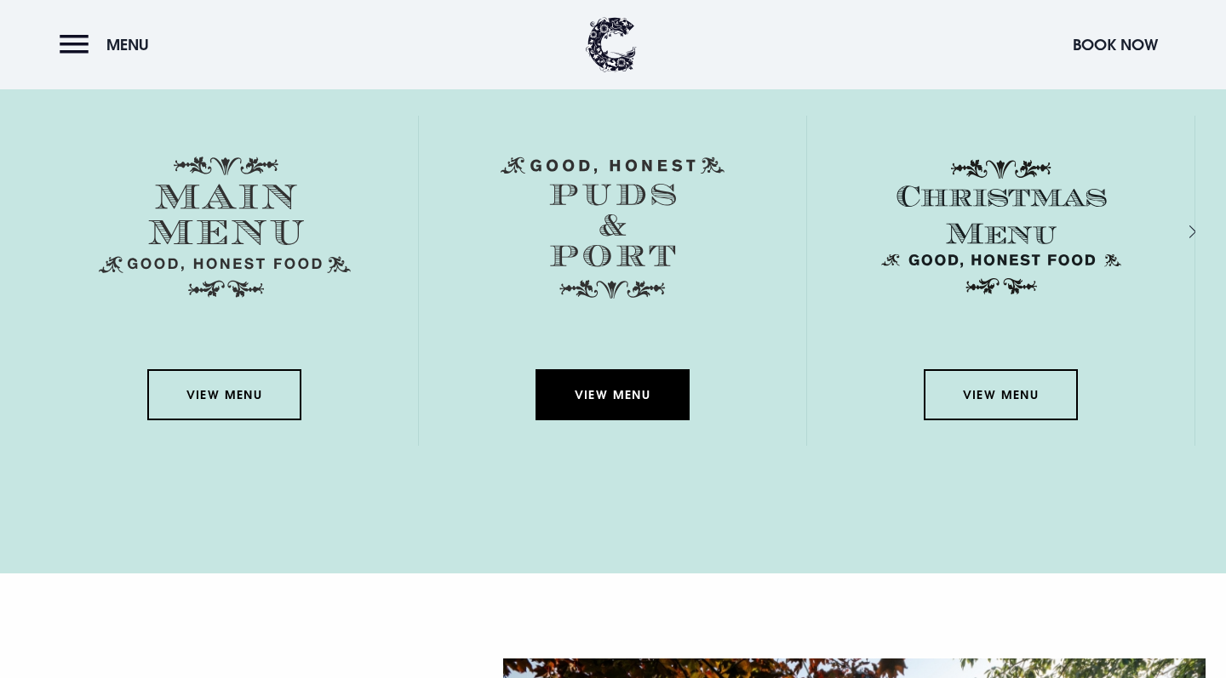
click at [634, 402] on link "View Menu" at bounding box center [611, 394] width 153 height 51
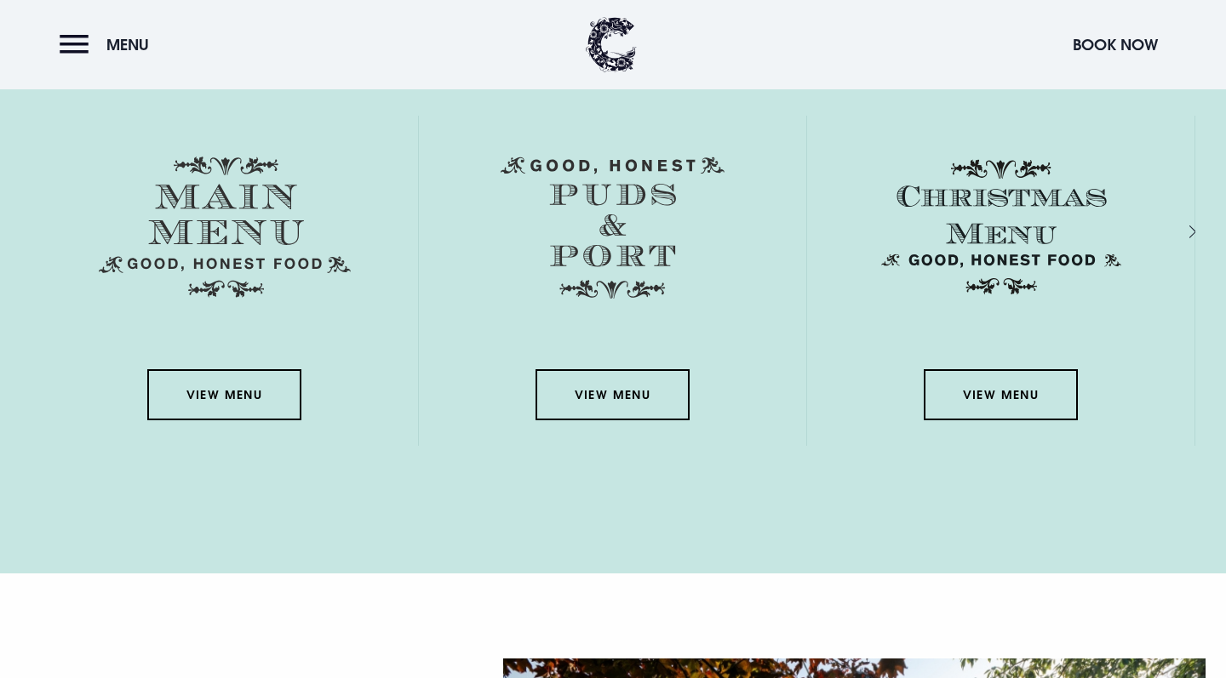
click at [1182, 226] on div "Next slide" at bounding box center [1174, 232] width 16 height 25
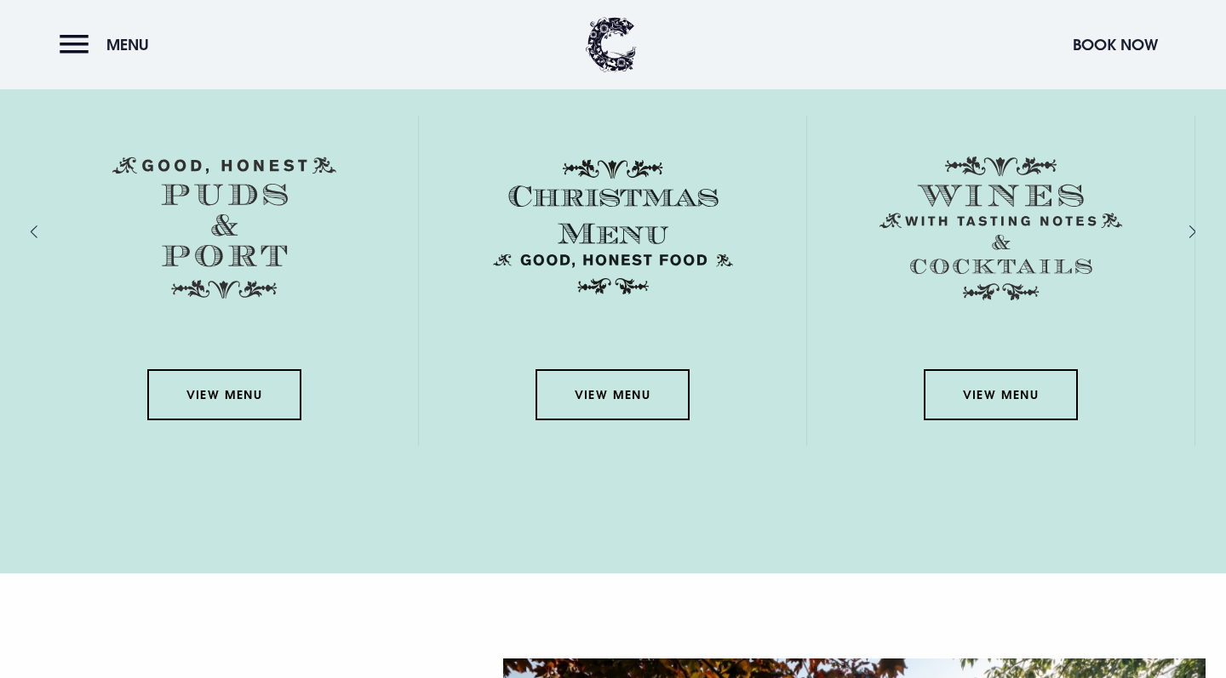
click at [1182, 226] on div "Next slide" at bounding box center [1174, 232] width 16 height 25
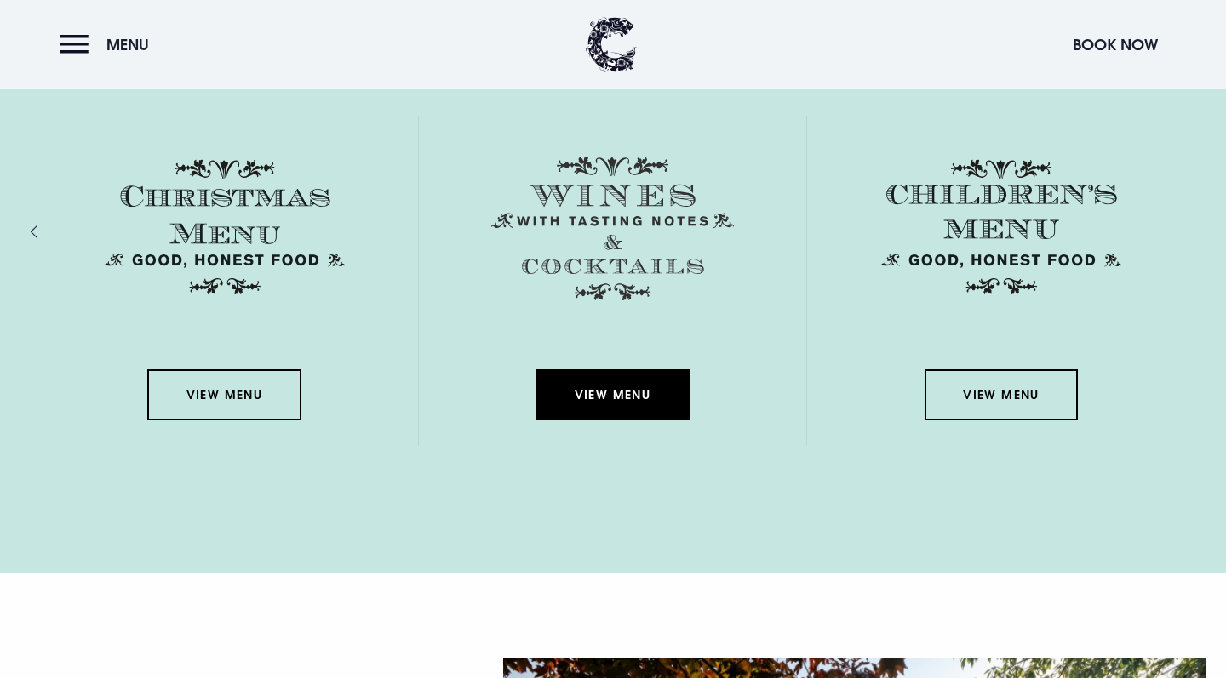
click at [637, 401] on link "View Menu" at bounding box center [611, 394] width 153 height 51
click at [658, 392] on link "View Menu" at bounding box center [611, 394] width 153 height 51
